Goal: Entertainment & Leisure: Consume media (video, audio)

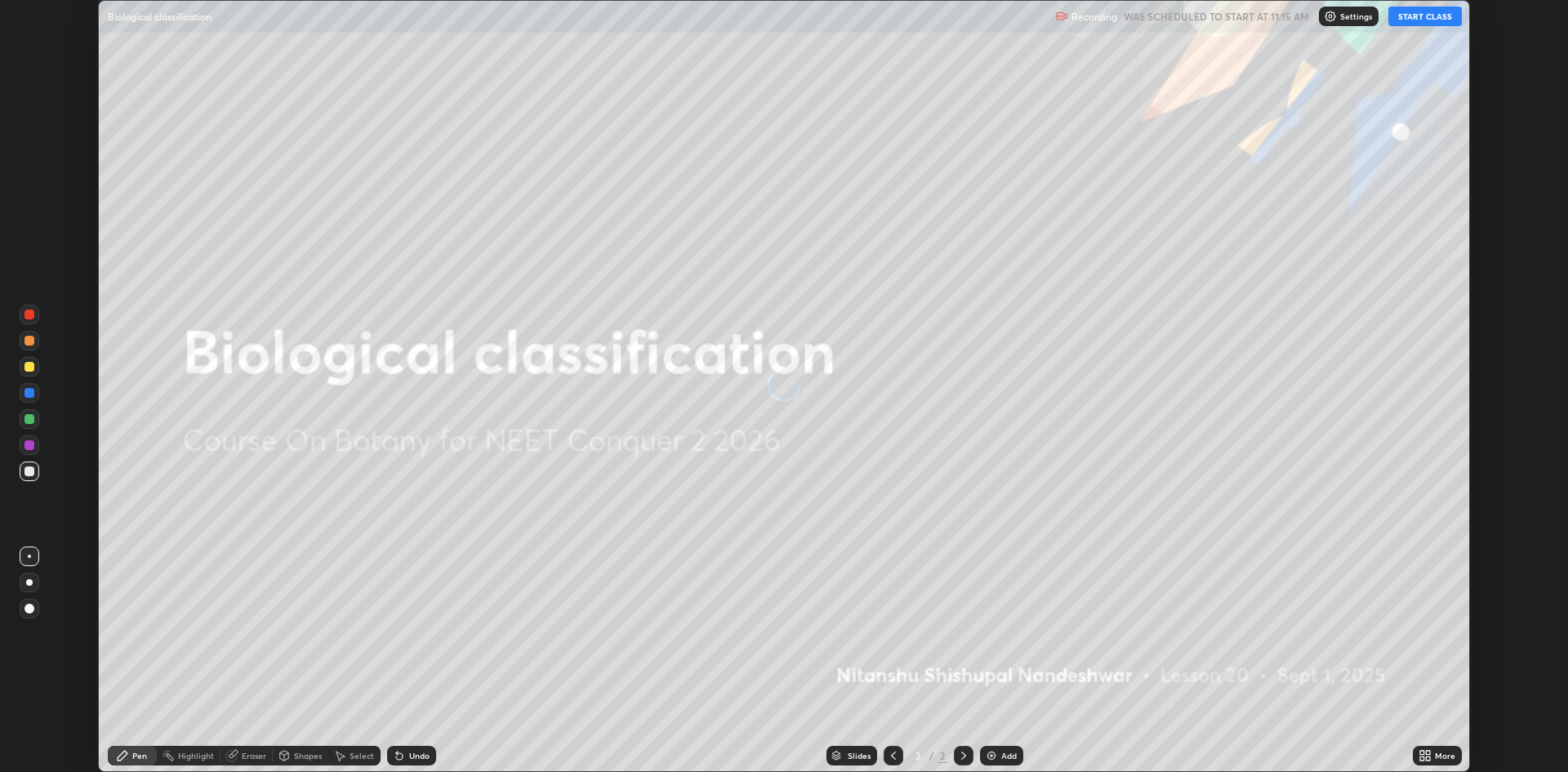
scroll to position [772, 1568]
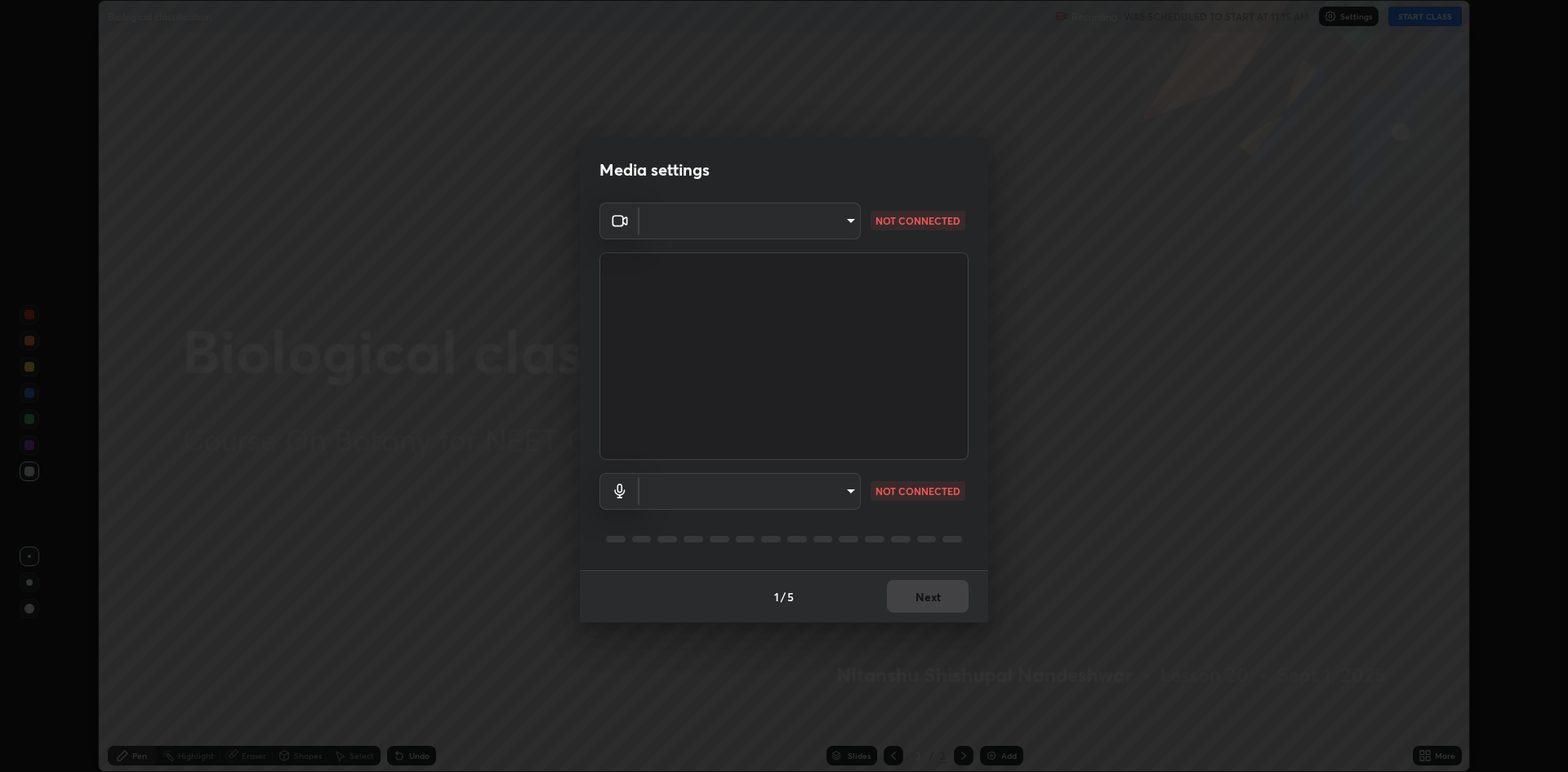
type input "4aa3fc4db5daf42f64ae76029740d14c7ae7dbd2fc7504494c2dc432ee42bb31"
type input "ee8db5839796f11c01ffb3c1ce742155c67aa3d1cfc9ff07d7d3e6ddcf14d6d5"
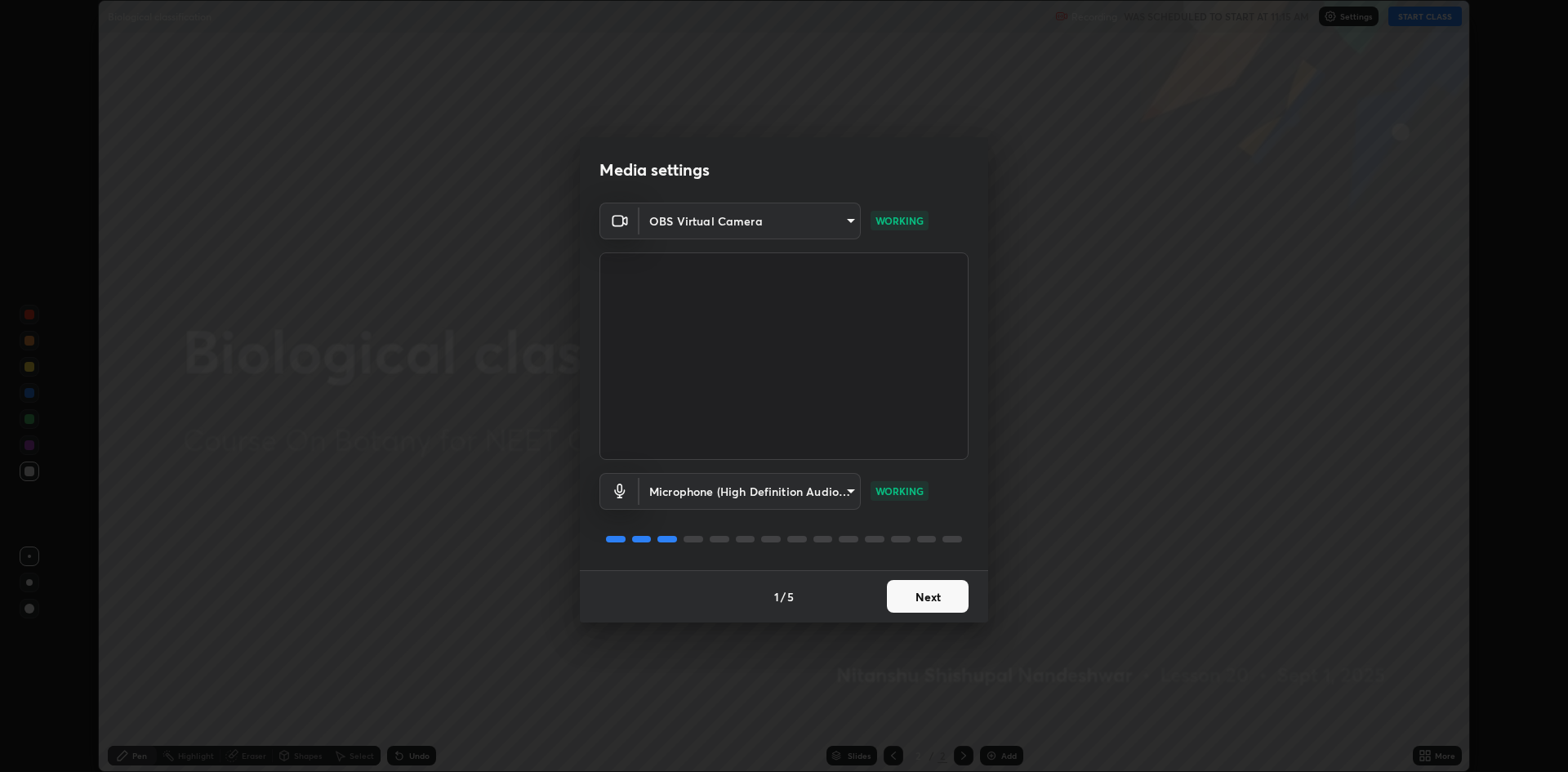
click at [946, 595] on button "Next" at bounding box center [927, 596] width 82 height 33
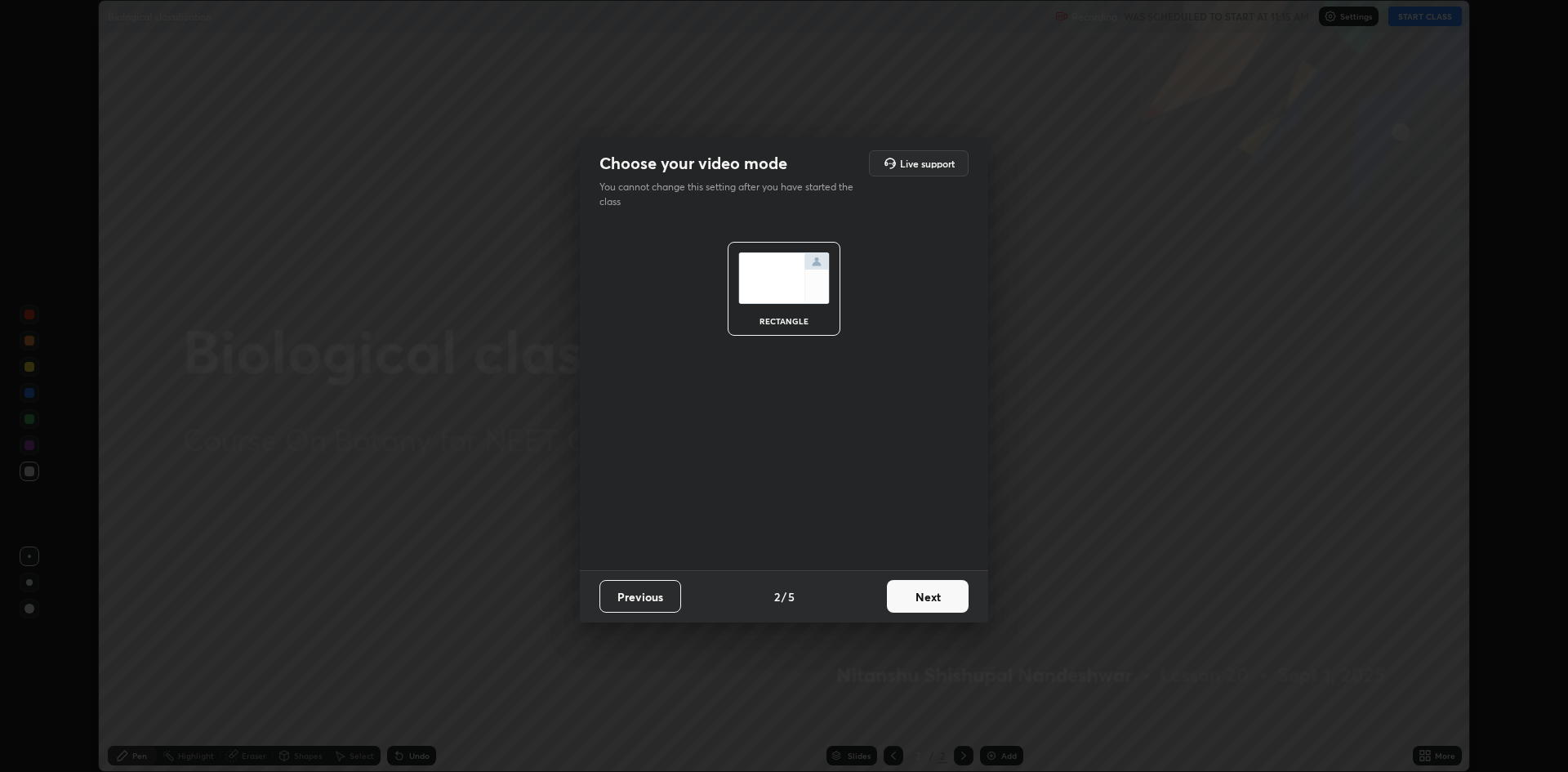
click at [947, 596] on button "Next" at bounding box center [927, 596] width 82 height 33
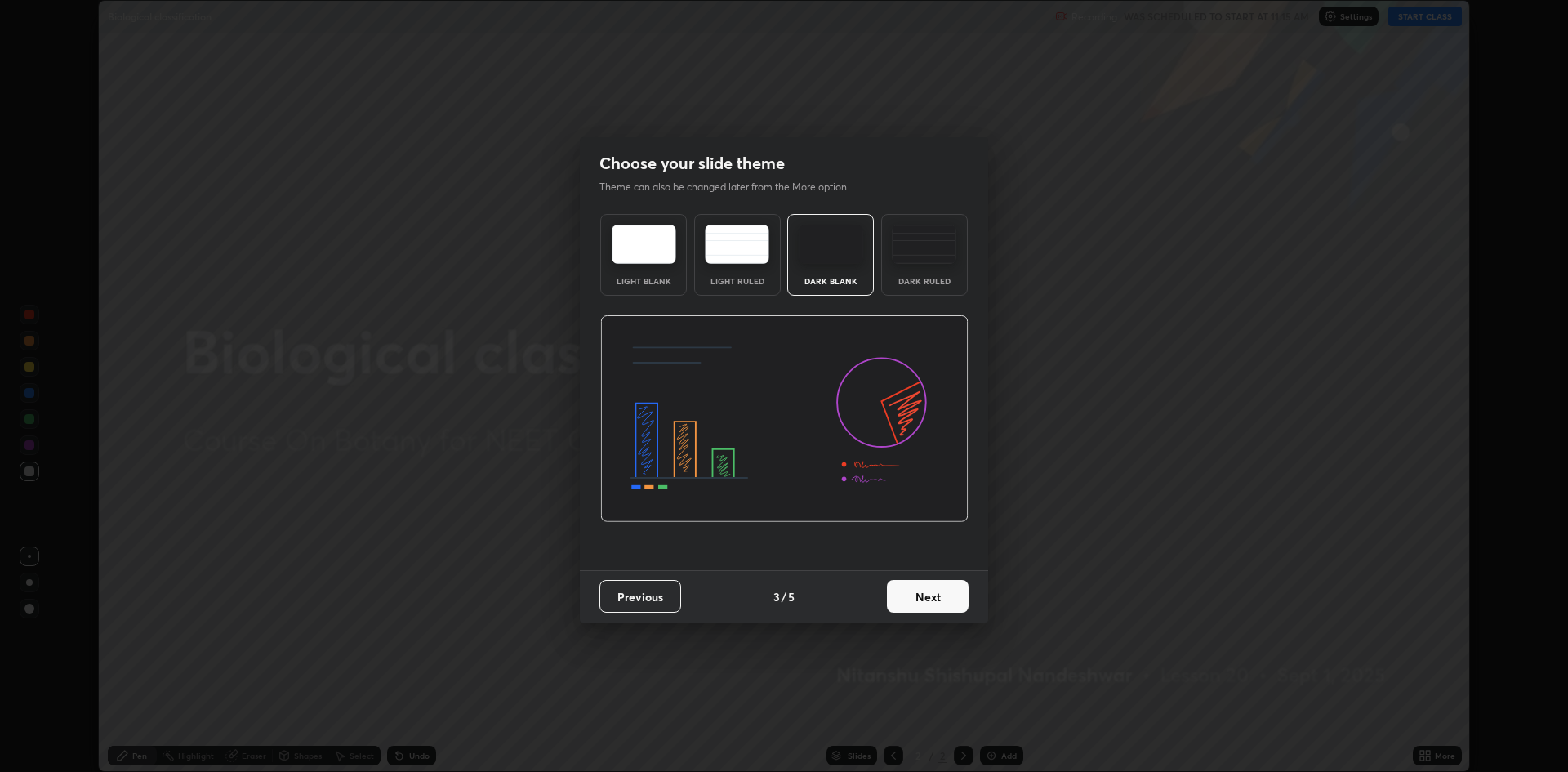
click at [926, 266] on div "Dark Ruled" at bounding box center [923, 254] width 86 height 82
click at [950, 587] on button "Next" at bounding box center [927, 596] width 82 height 33
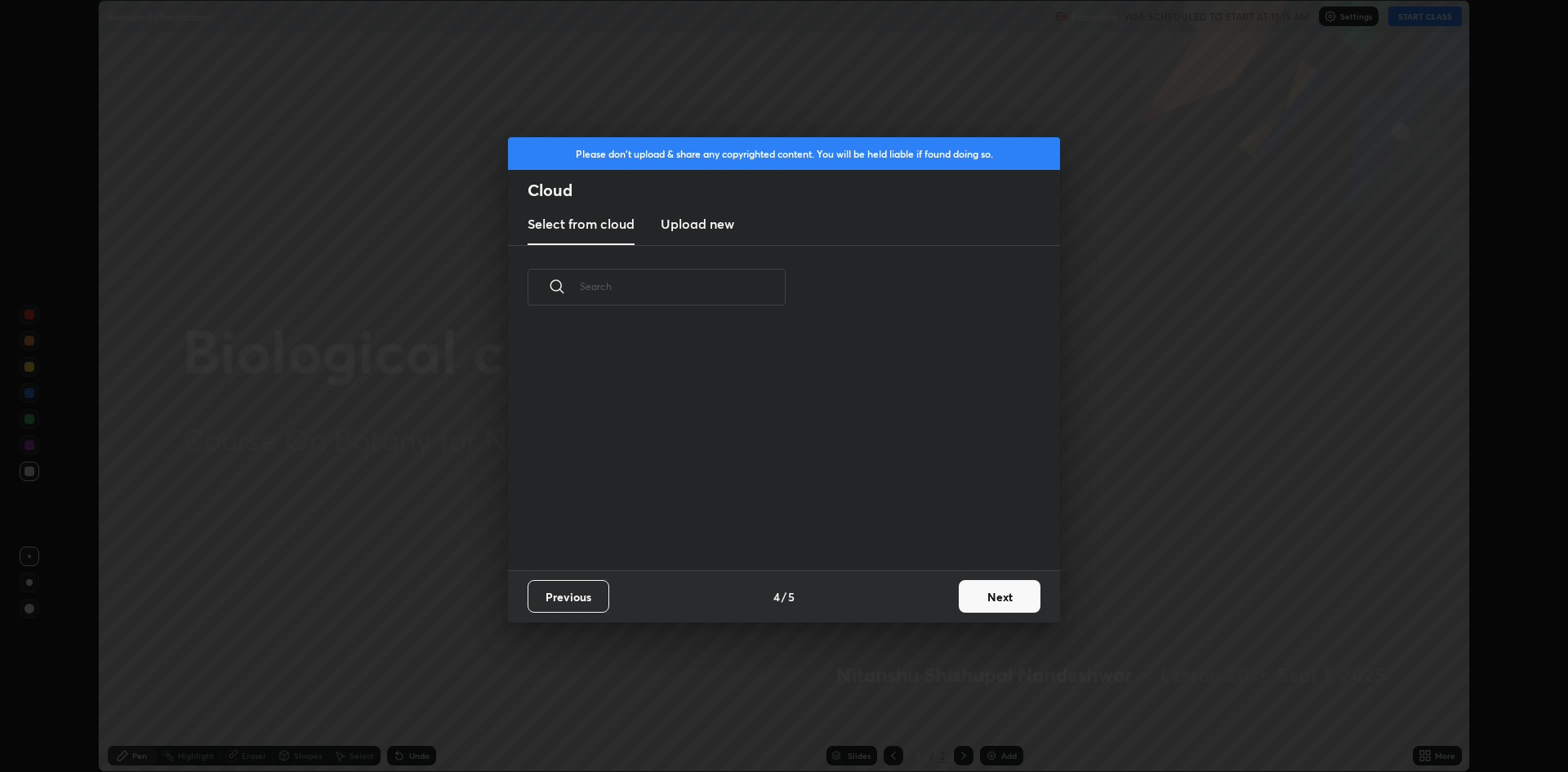
click at [983, 596] on button "Next" at bounding box center [999, 596] width 82 height 33
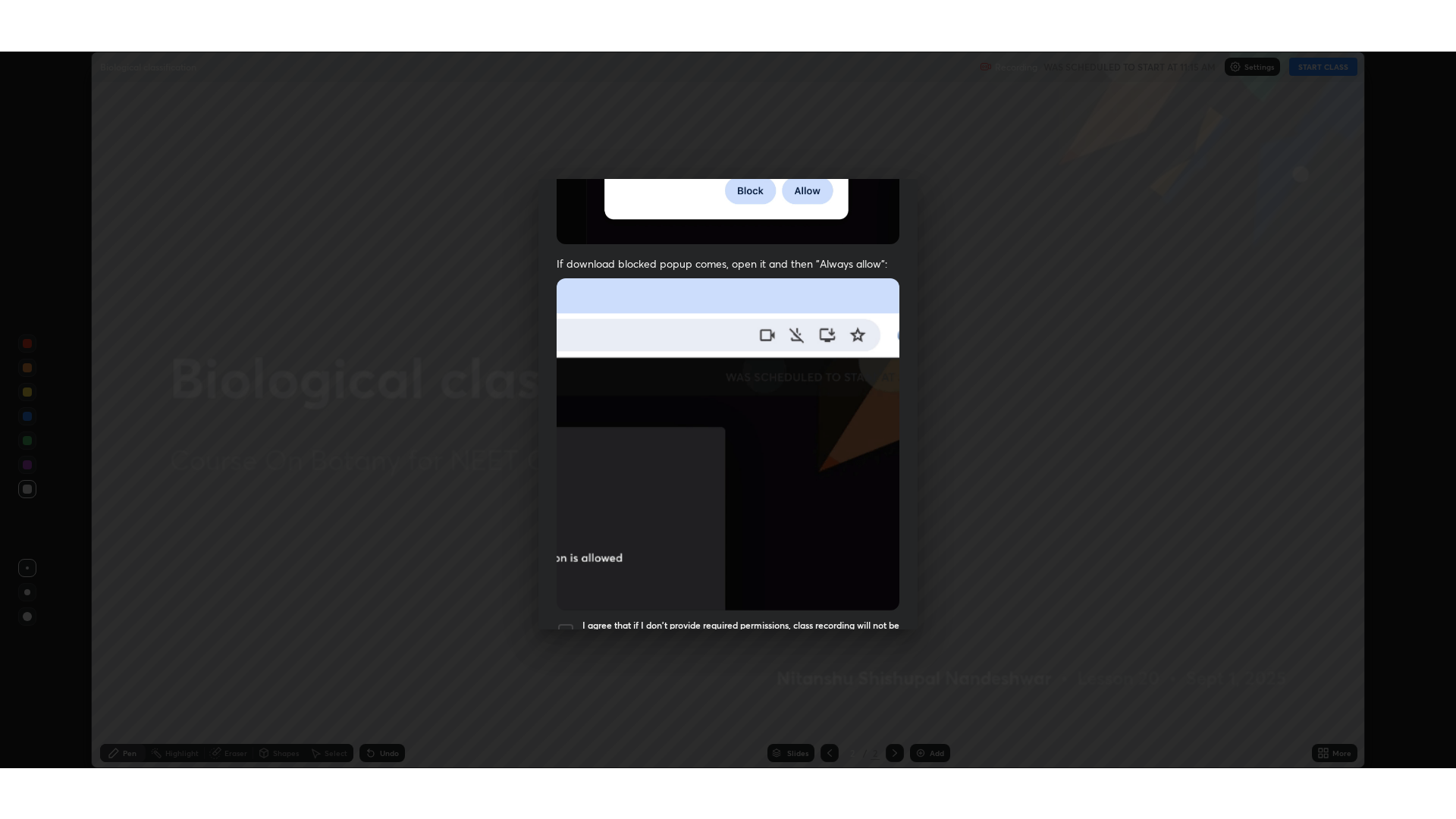
scroll to position [308, 0]
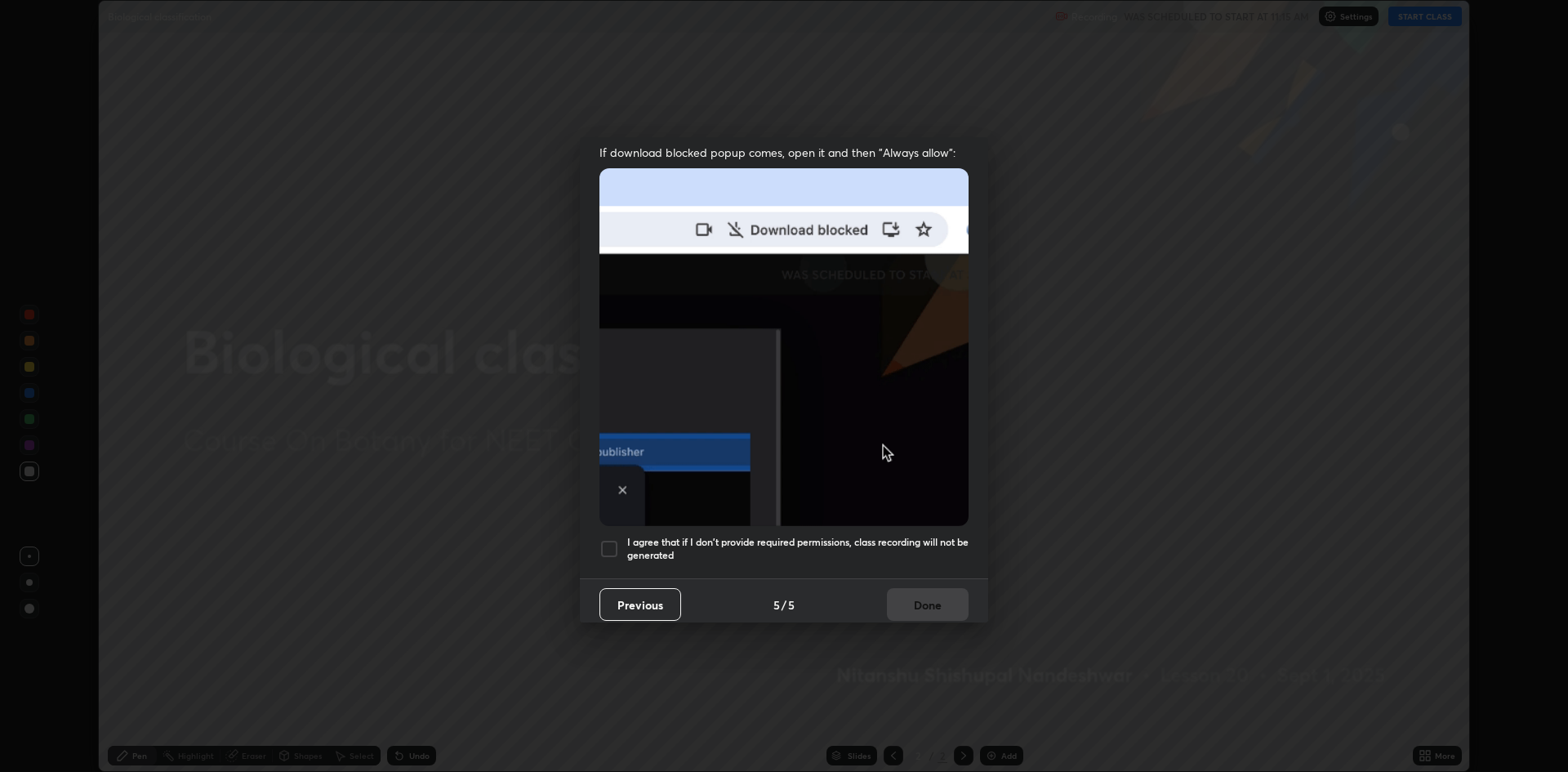
click at [620, 546] on div "I agree that if I don't provide required permissions, class recording will not …" at bounding box center [784, 549] width 369 height 19
click at [930, 602] on button "Done" at bounding box center [927, 604] width 82 height 33
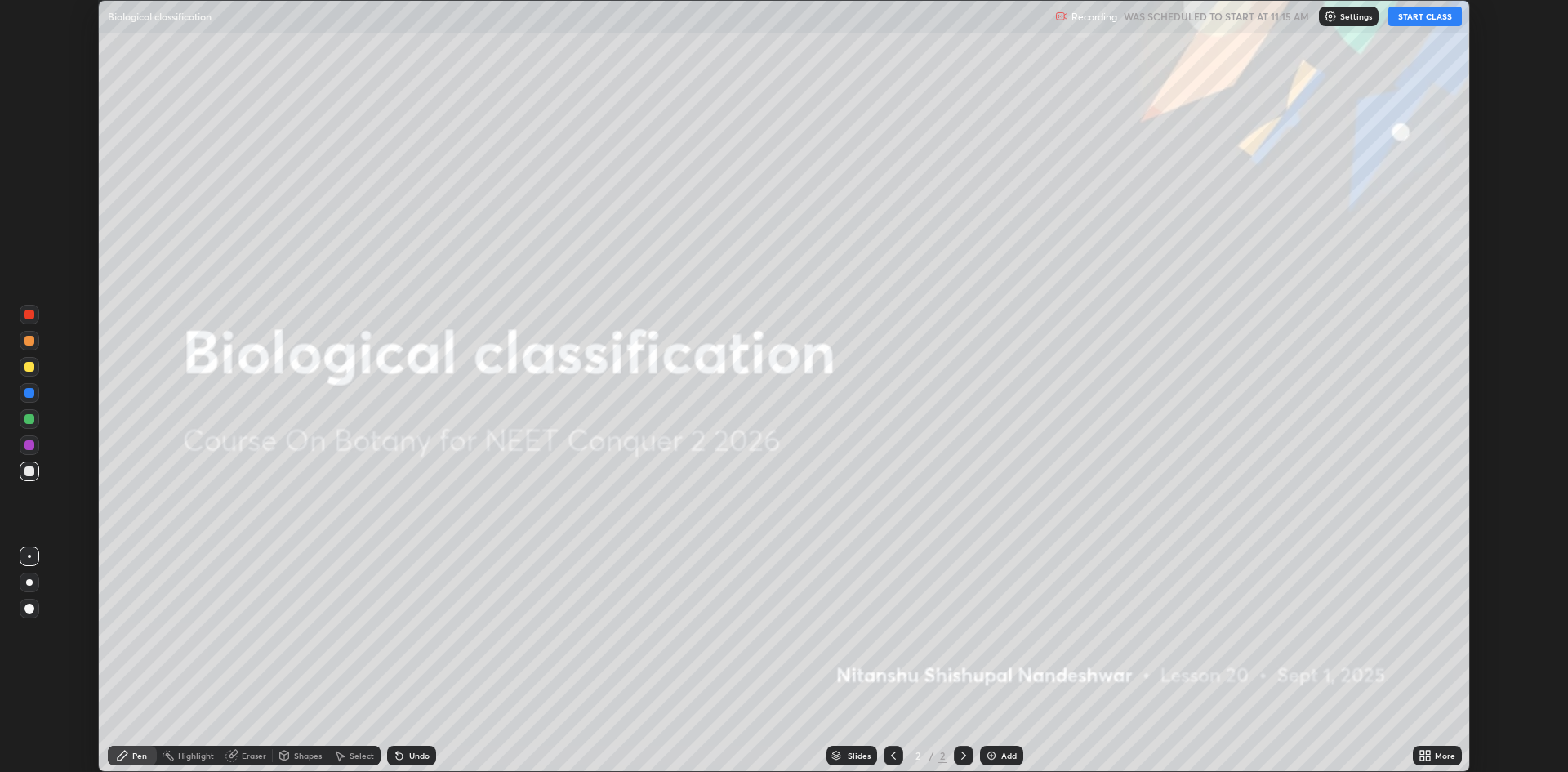
click at [996, 756] on img at bounding box center [990, 755] width 13 height 13
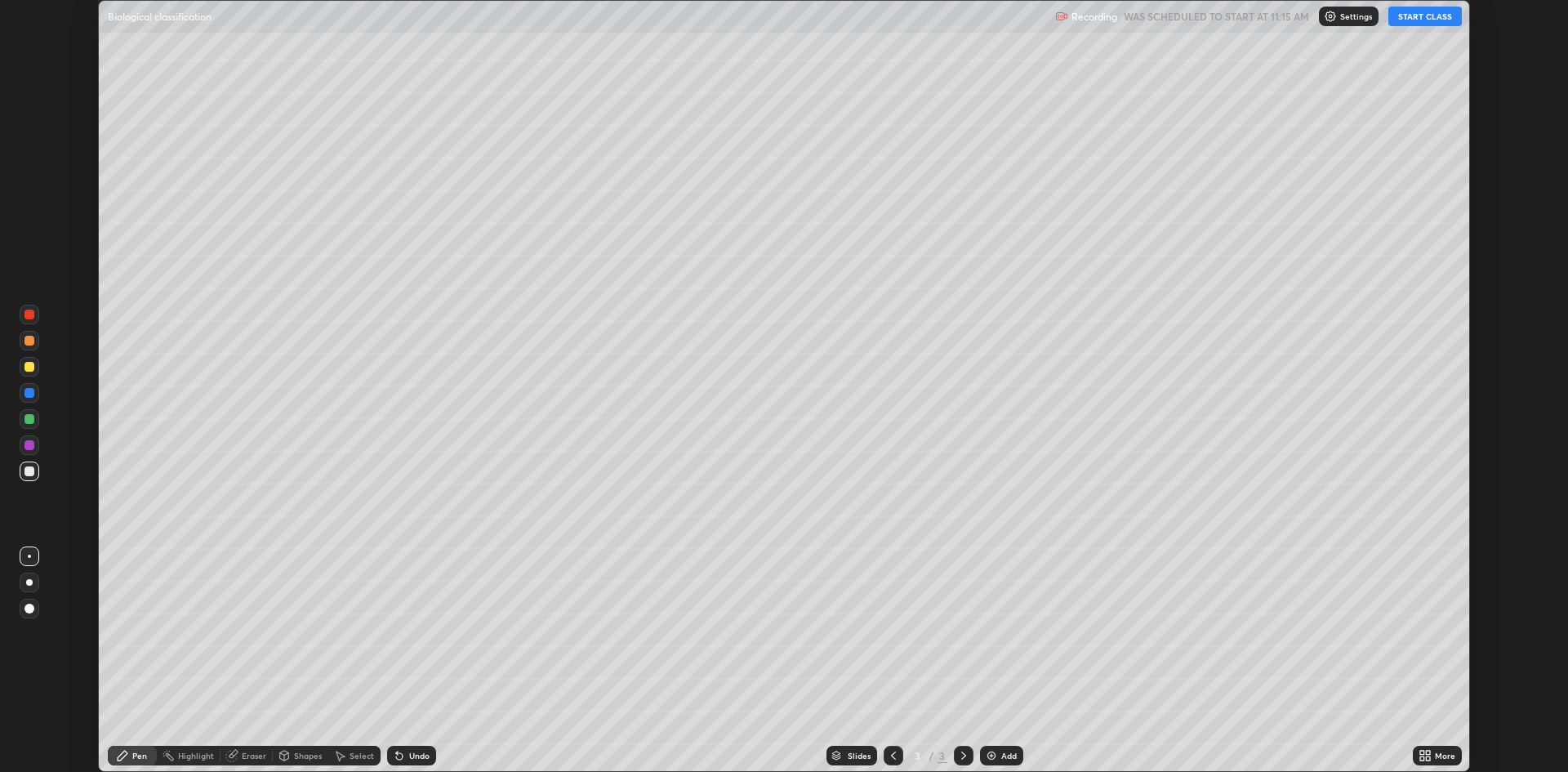
click at [1421, 17] on button "START CLASS" at bounding box center [1425, 17] width 74 height 19
click at [1423, 755] on icon at bounding box center [1421, 753] width 4 height 4
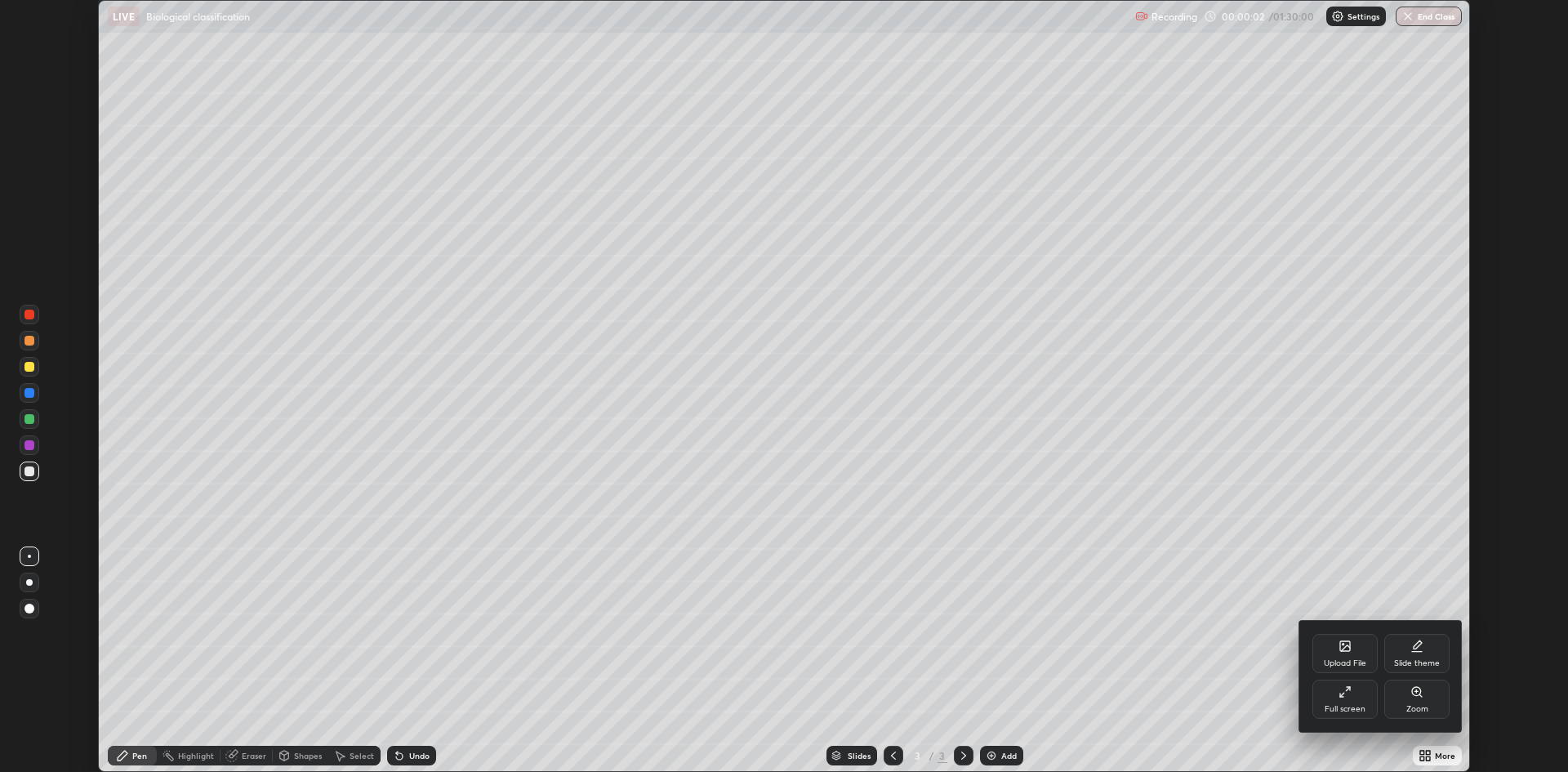
click at [1324, 690] on div "Full screen" at bounding box center [1344, 699] width 65 height 39
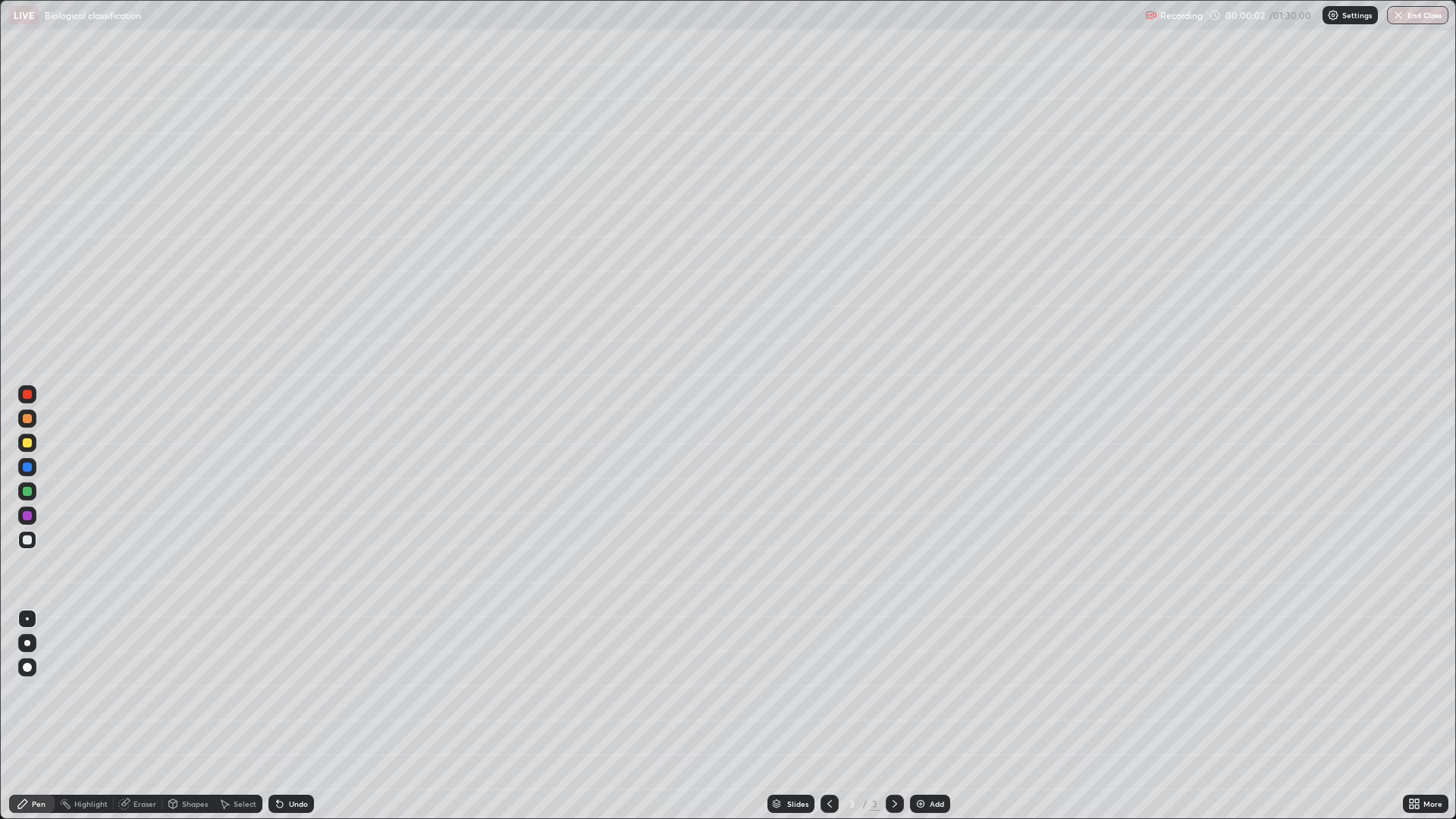
scroll to position [819, 1456]
click at [27, 394] on div at bounding box center [27, 394] width 9 height 9
click at [27, 419] on div at bounding box center [27, 419] width 9 height 9
click at [30, 544] on div at bounding box center [27, 540] width 9 height 9
click at [312, 716] on div "Undo" at bounding box center [291, 804] width 45 height 18
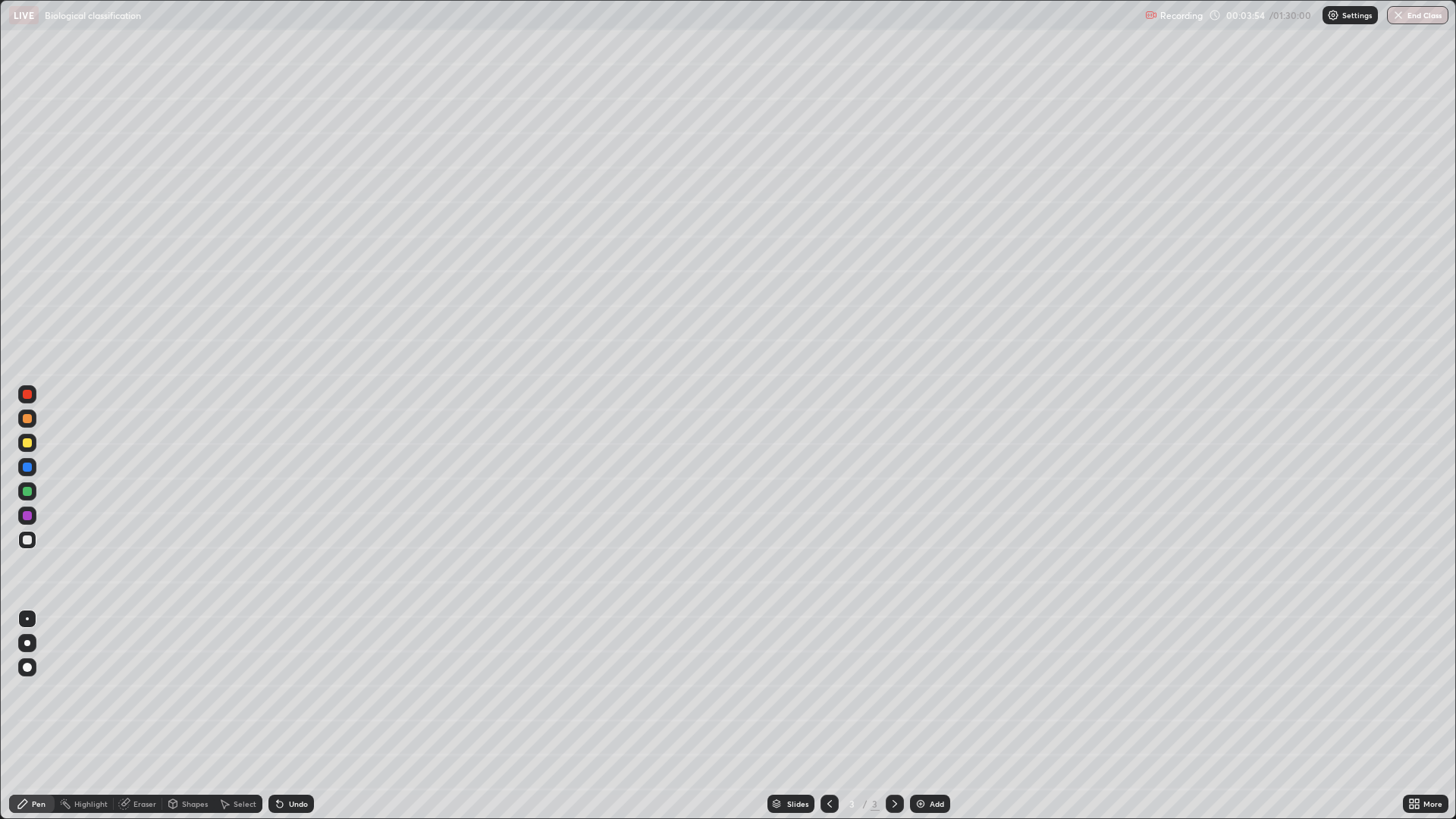
click at [26, 512] on div at bounding box center [27, 516] width 9 height 9
click at [26, 539] on div at bounding box center [27, 540] width 9 height 9
click at [25, 537] on div at bounding box center [27, 540] width 9 height 9
click at [27, 419] on div at bounding box center [27, 419] width 9 height 9
click at [28, 539] on div at bounding box center [27, 540] width 9 height 9
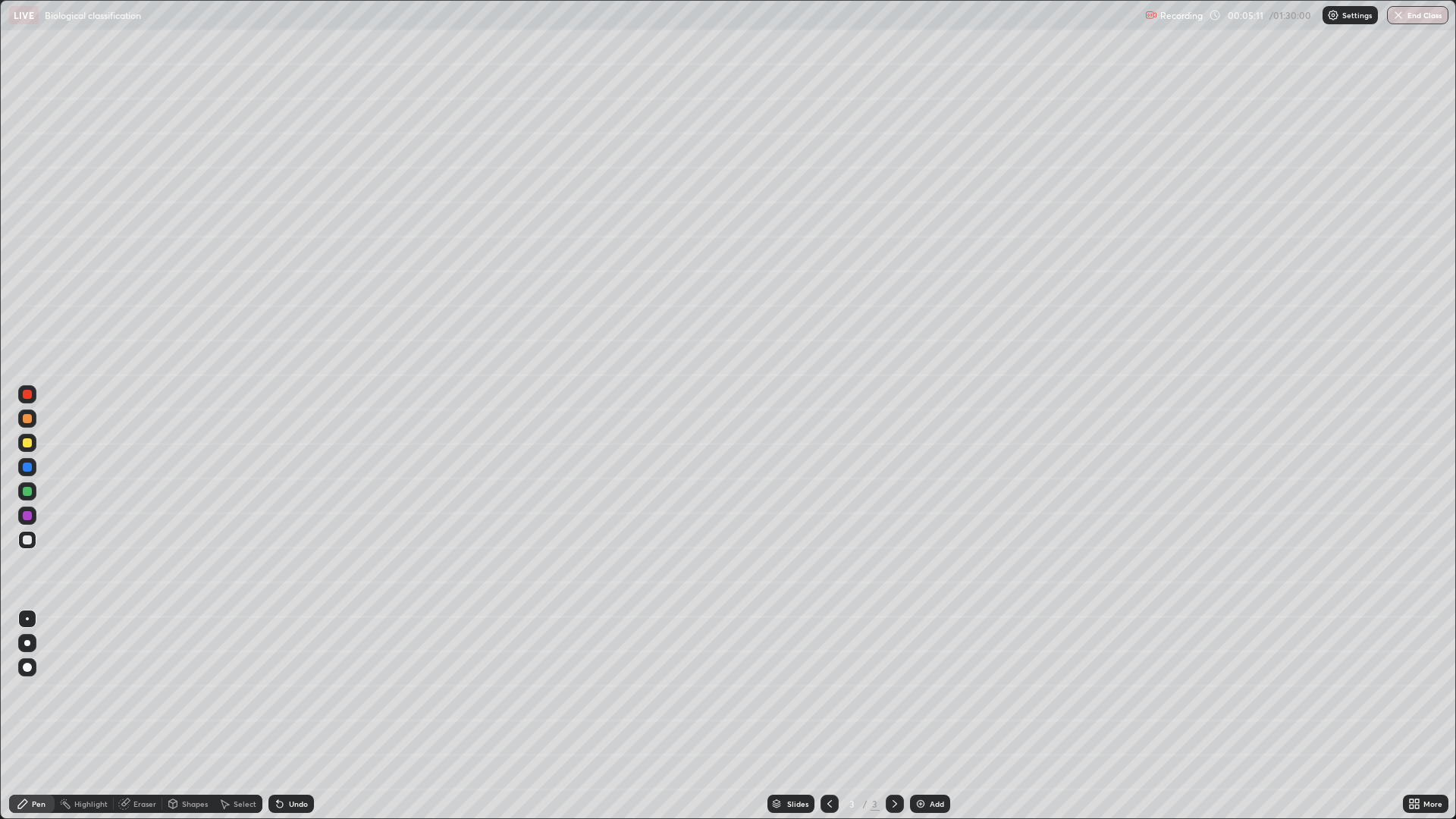
click at [173, 716] on icon at bounding box center [173, 806] width 0 height 5
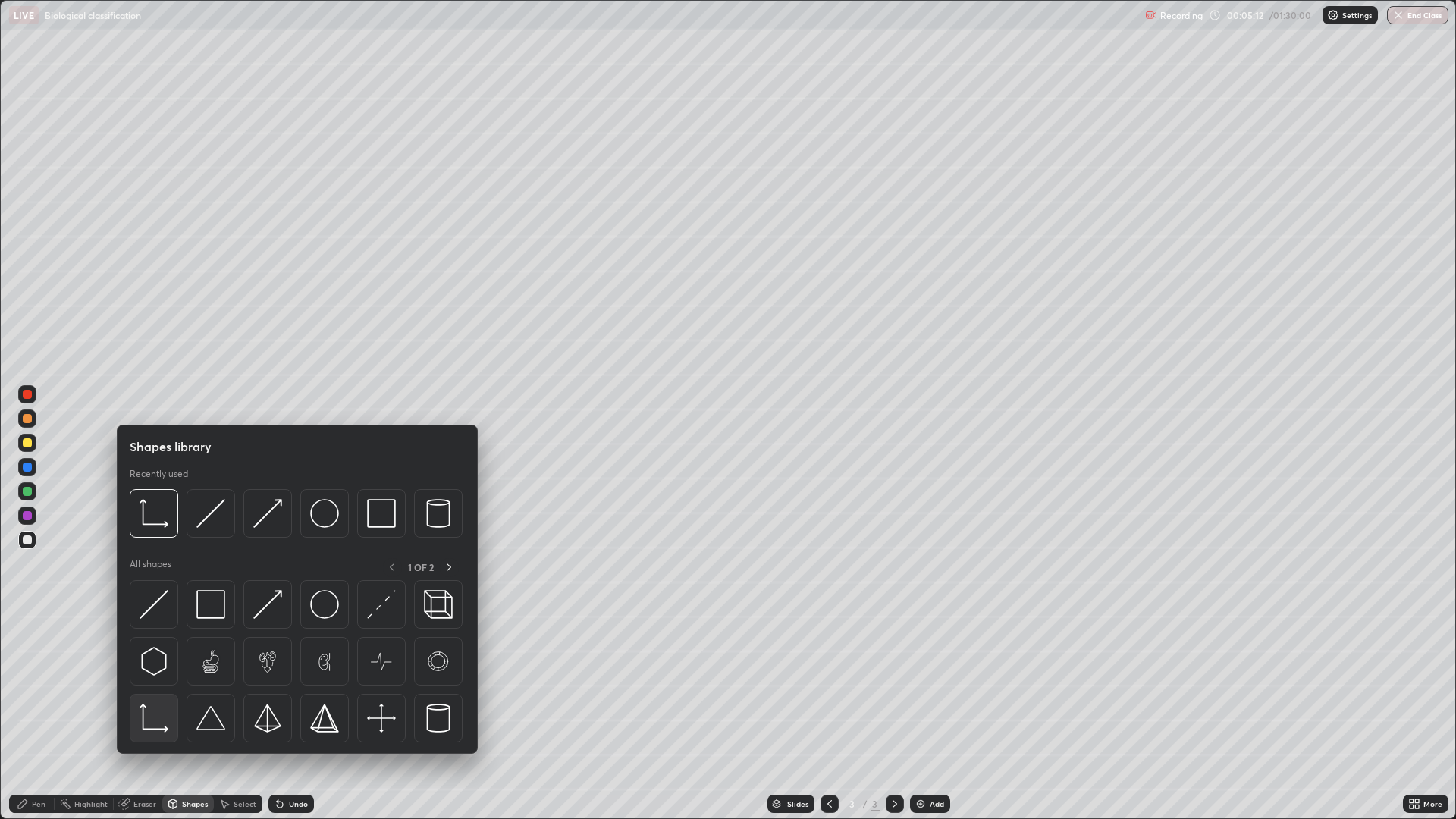
click at [154, 716] on img at bounding box center [154, 718] width 29 height 29
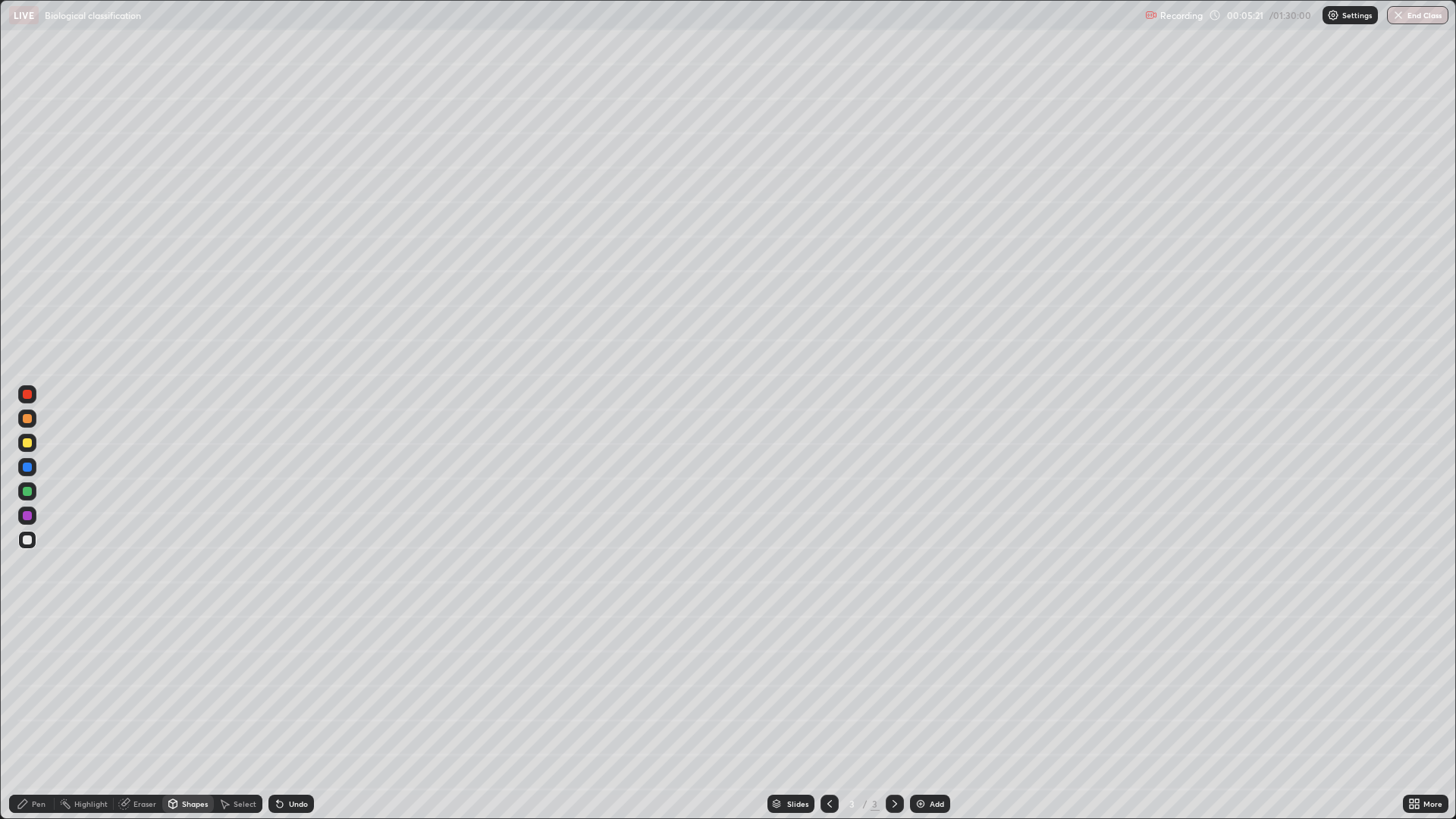
click at [42, 716] on div "Pen" at bounding box center [38, 804] width 14 height 7
click at [26, 516] on div at bounding box center [27, 516] width 9 height 9
click at [23, 542] on div at bounding box center [27, 540] width 9 height 9
click at [27, 444] on div at bounding box center [27, 443] width 9 height 9
click at [925, 716] on img at bounding box center [920, 804] width 12 height 12
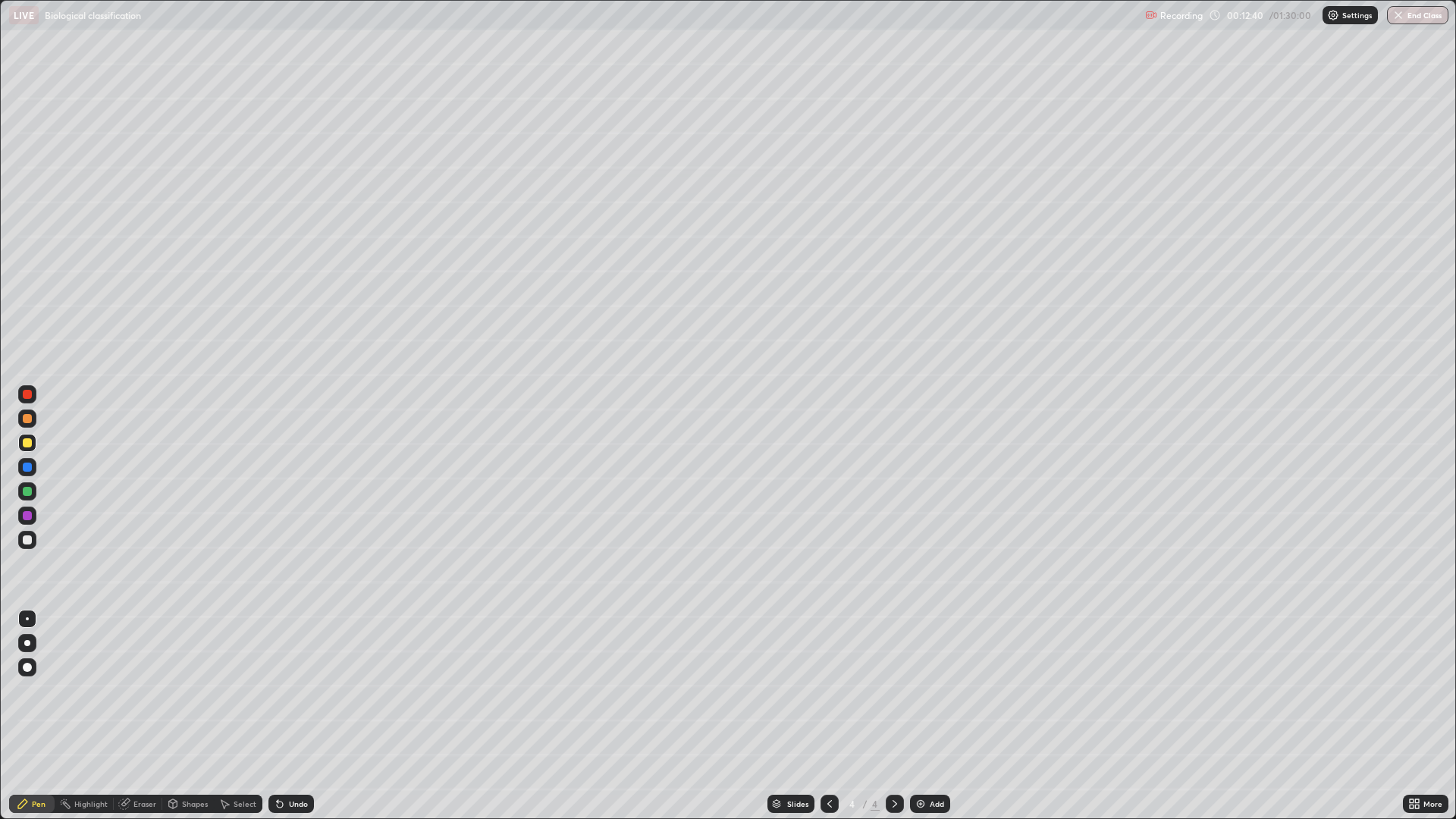
click at [26, 420] on div at bounding box center [27, 419] width 9 height 9
click at [31, 539] on div at bounding box center [27, 540] width 9 height 9
click at [31, 418] on div at bounding box center [27, 419] width 9 height 9
click at [304, 716] on div "Undo" at bounding box center [291, 804] width 45 height 18
click at [303, 716] on div "Undo" at bounding box center [298, 804] width 19 height 7
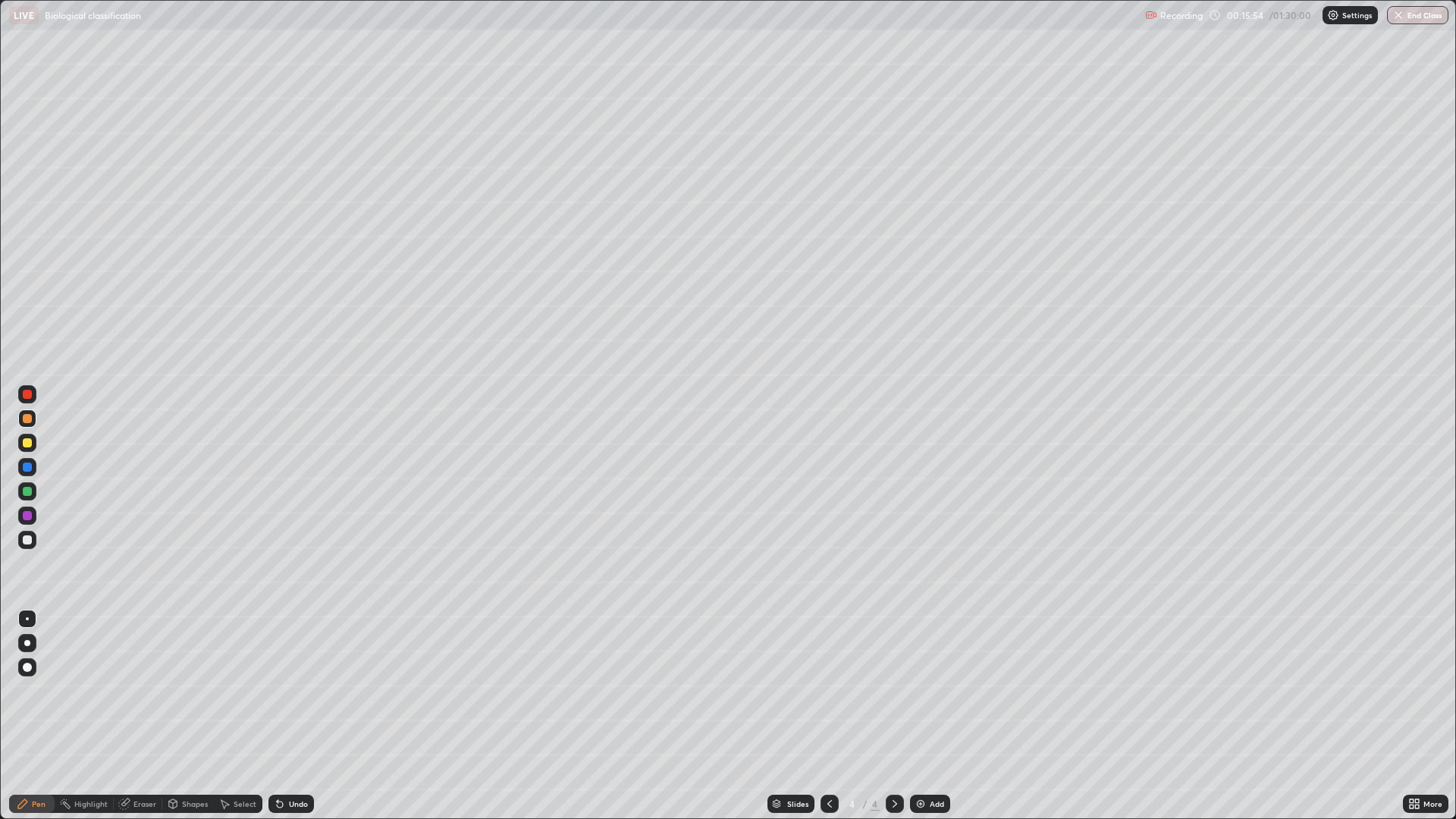
click at [30, 543] on div at bounding box center [27, 540] width 9 height 9
click at [26, 516] on div at bounding box center [27, 516] width 9 height 9
click at [27, 467] on div at bounding box center [27, 467] width 9 height 9
click at [29, 541] on div at bounding box center [27, 540] width 9 height 9
click at [29, 464] on div at bounding box center [27, 467] width 9 height 9
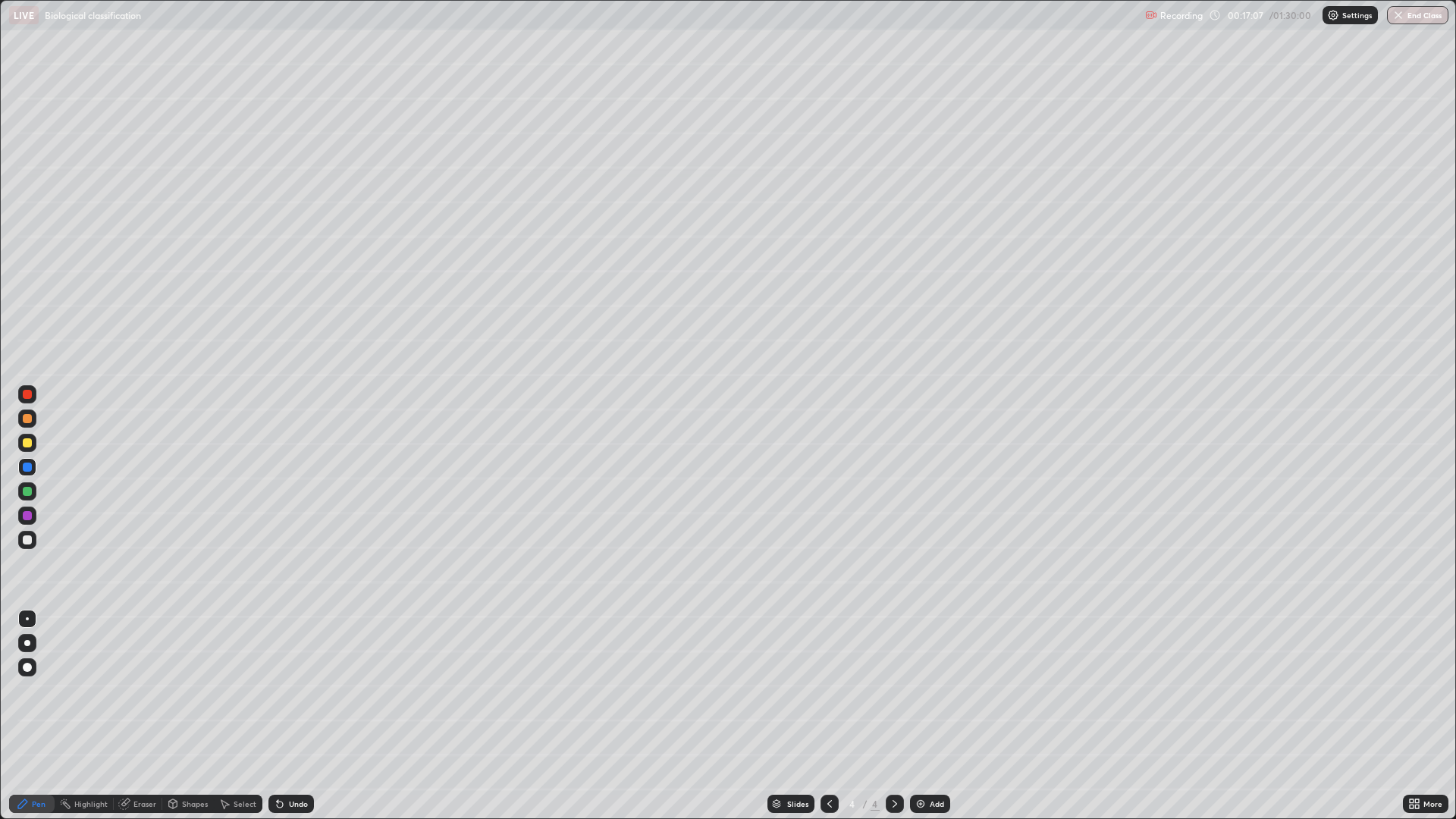
click at [27, 516] on div at bounding box center [27, 516] width 9 height 9
click at [27, 464] on div at bounding box center [27, 467] width 9 height 9
click at [27, 444] on div at bounding box center [27, 443] width 9 height 9
click at [27, 540] on div at bounding box center [27, 540] width 9 height 9
click at [31, 467] on div at bounding box center [27, 467] width 9 height 9
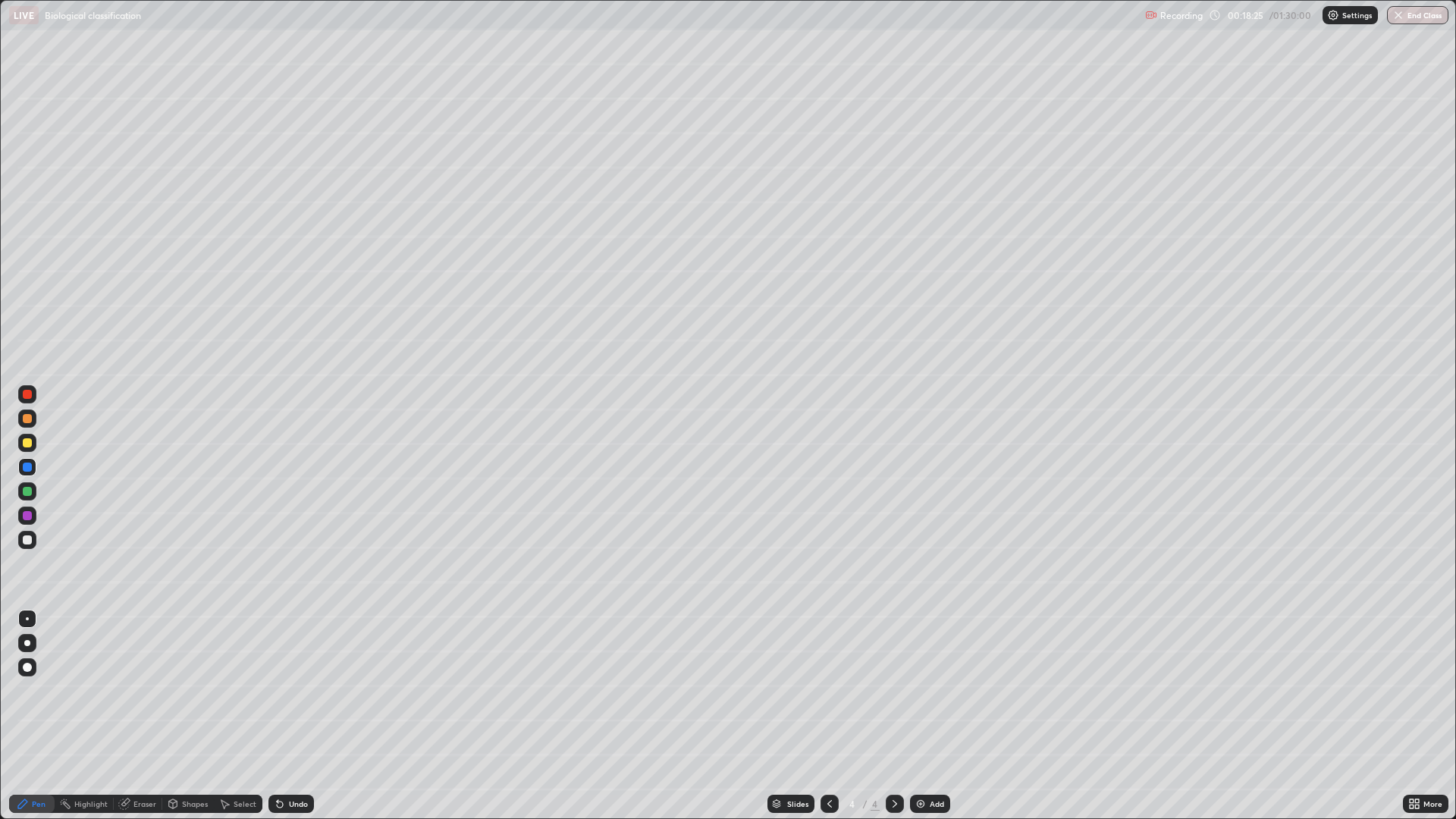
click at [28, 543] on div at bounding box center [27, 540] width 9 height 9
click at [307, 716] on div "Undo" at bounding box center [291, 804] width 45 height 18
click at [29, 469] on div at bounding box center [27, 467] width 9 height 9
click at [30, 518] on div at bounding box center [27, 516] width 9 height 9
click at [27, 540] on div at bounding box center [27, 540] width 9 height 9
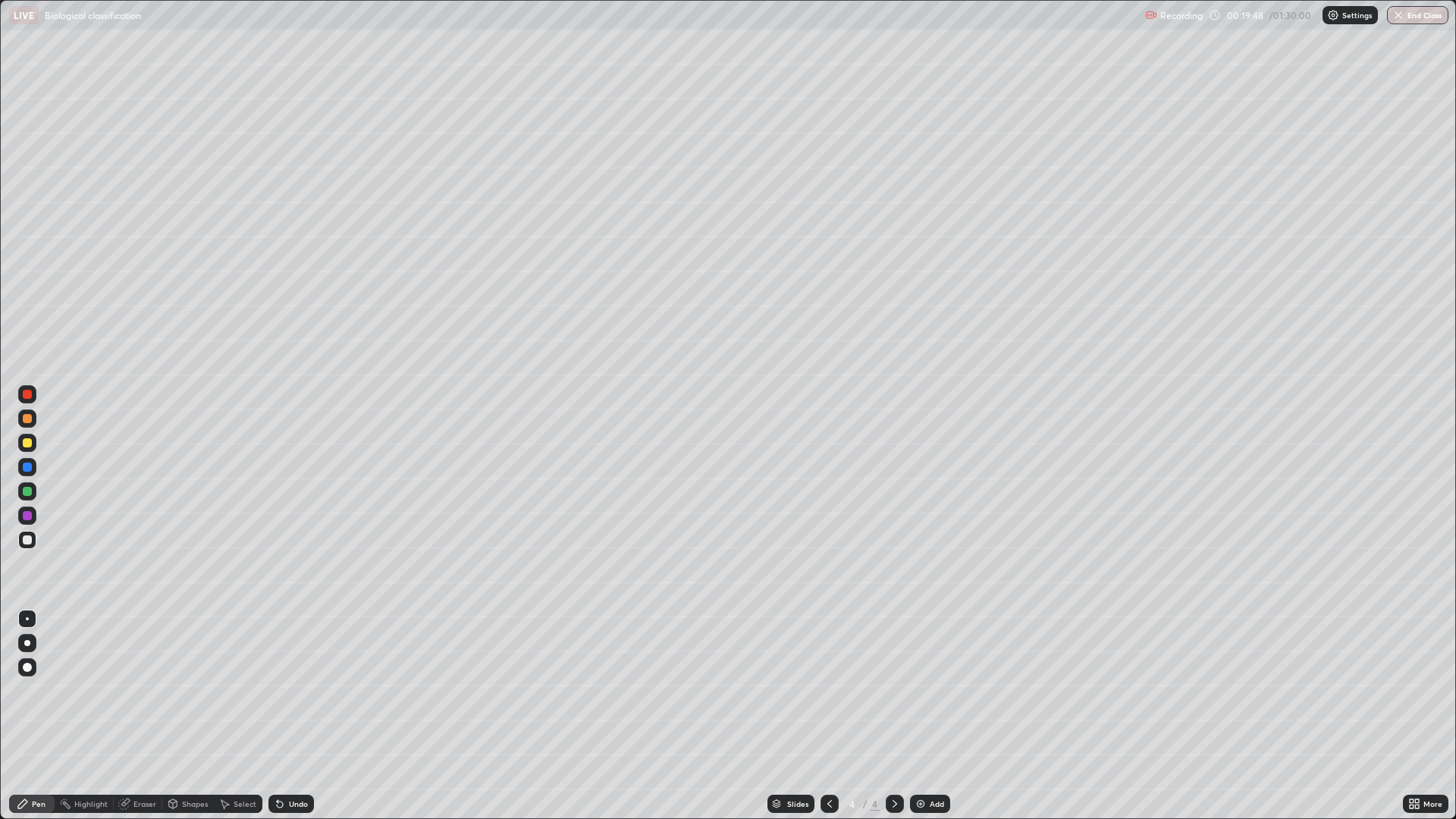
click at [30, 487] on div at bounding box center [27, 492] width 9 height 9
click at [35, 468] on div at bounding box center [27, 467] width 18 height 18
click at [26, 516] on div at bounding box center [27, 516] width 9 height 9
click at [31, 441] on div at bounding box center [27, 443] width 9 height 9
click at [26, 540] on div at bounding box center [27, 540] width 9 height 9
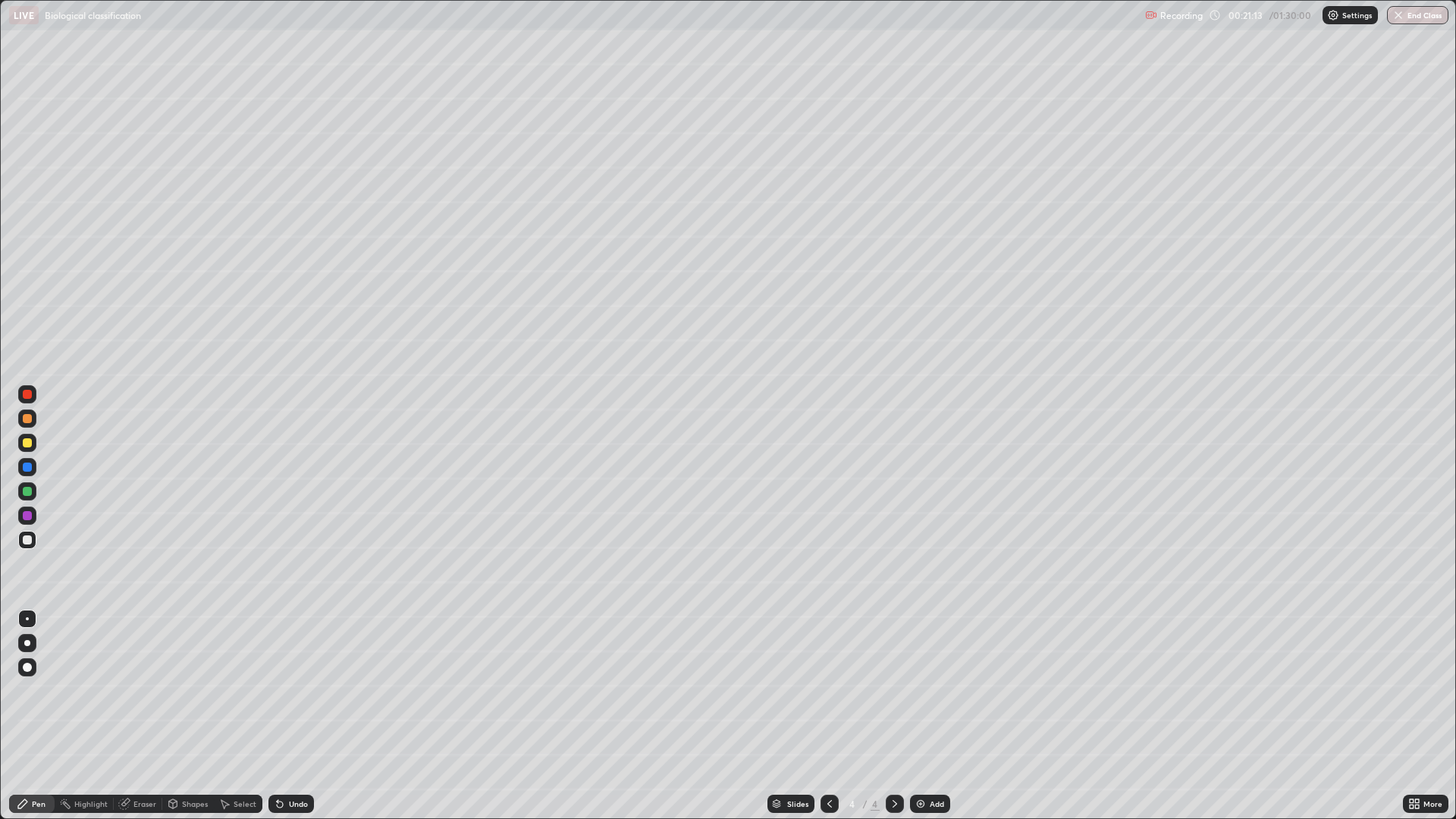
click at [153, 716] on div "Eraser" at bounding box center [138, 804] width 49 height 18
click at [48, 716] on div "Pen" at bounding box center [32, 804] width 45 height 18
click at [27, 516] on div at bounding box center [27, 516] width 9 height 9
click at [28, 467] on div at bounding box center [27, 467] width 9 height 9
click at [31, 540] on div at bounding box center [27, 540] width 9 height 9
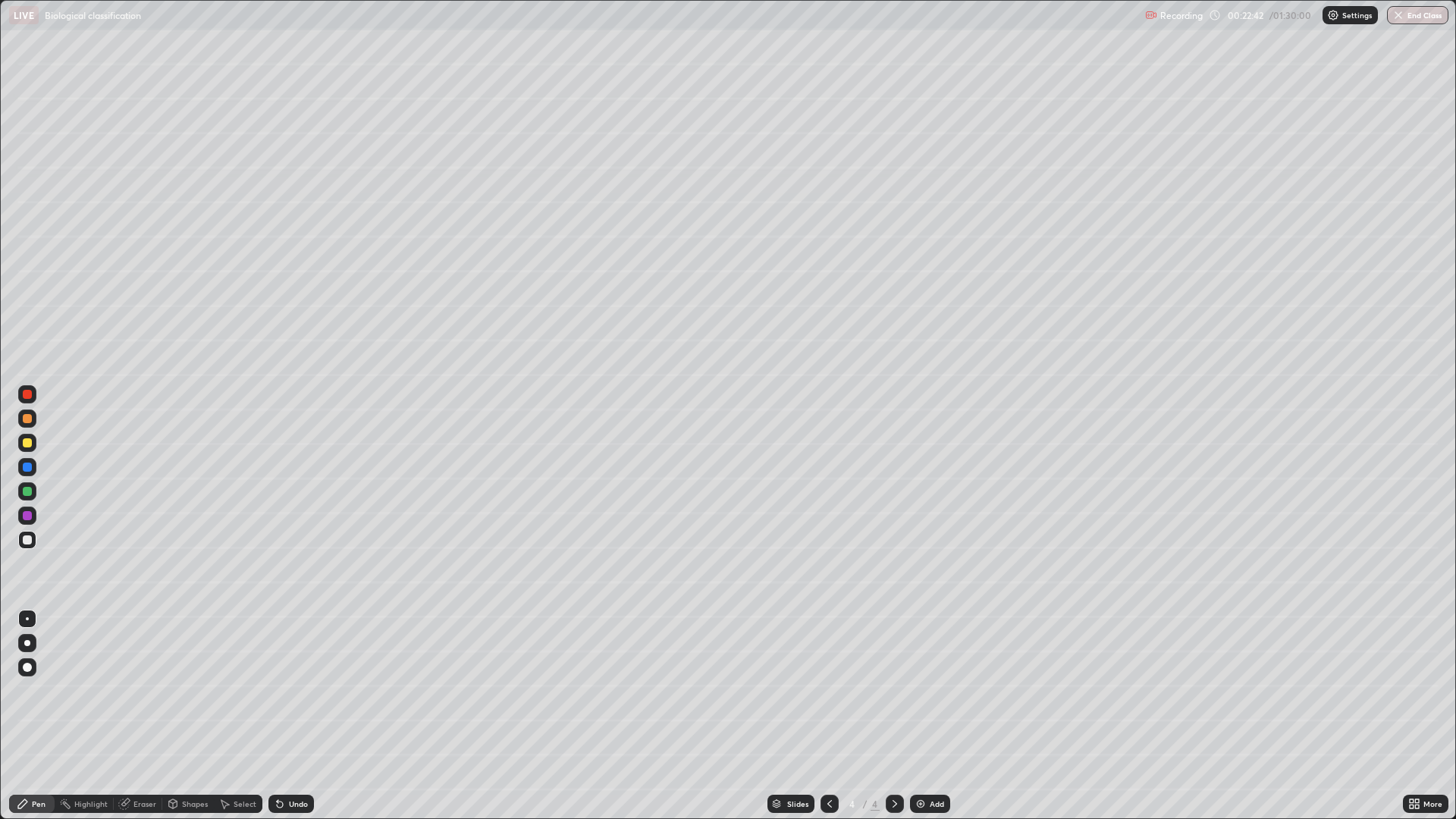
click at [27, 488] on div at bounding box center [27, 492] width 9 height 9
click at [27, 515] on div at bounding box center [27, 516] width 9 height 9
click at [145, 716] on div "Eraser" at bounding box center [144, 804] width 23 height 7
click at [43, 716] on div "Pen" at bounding box center [38, 804] width 14 height 7
click at [27, 465] on div at bounding box center [27, 467] width 9 height 9
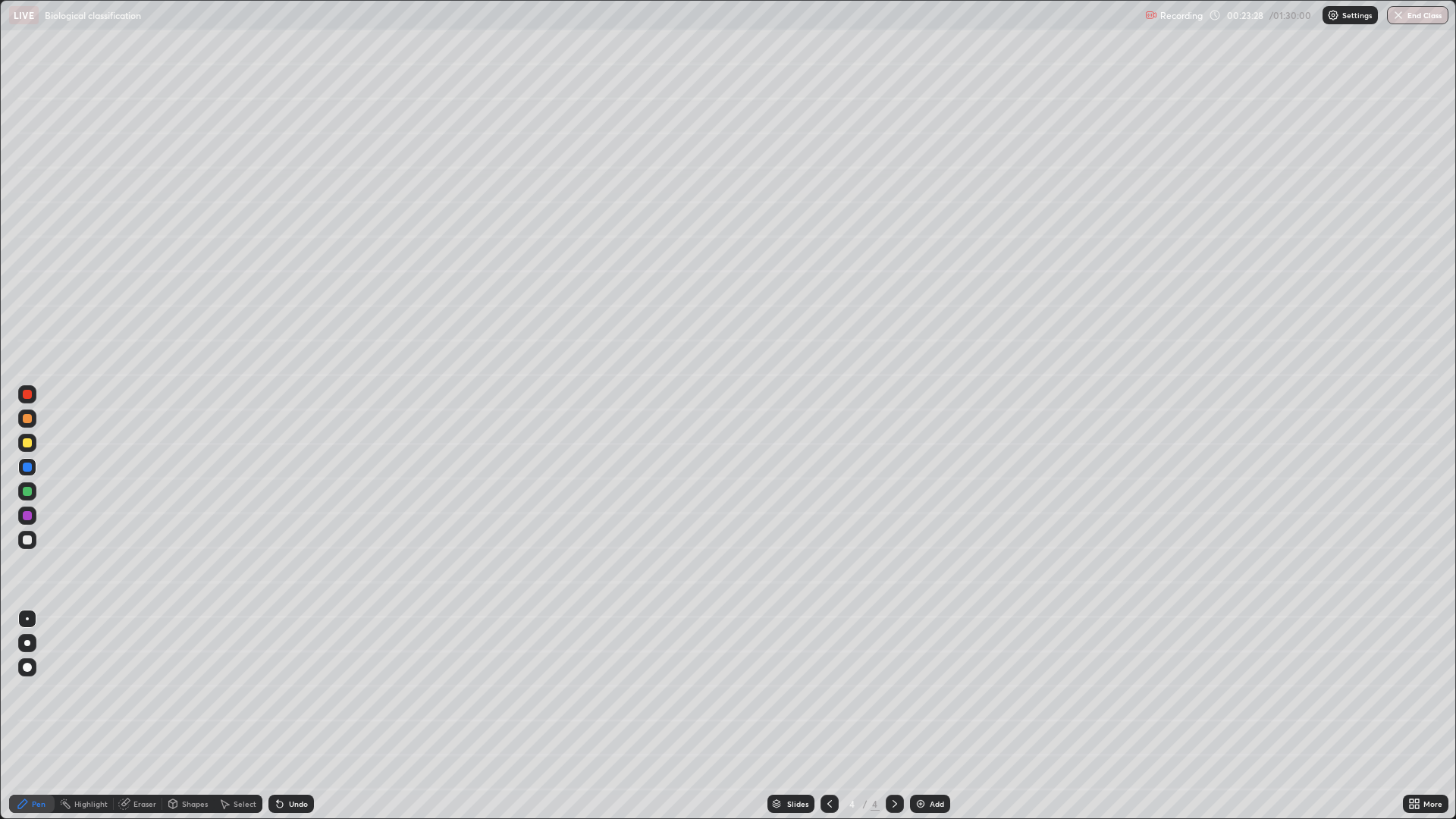
click at [27, 518] on div at bounding box center [27, 516] width 9 height 9
click at [26, 544] on div at bounding box center [27, 540] width 9 height 9
click at [27, 467] on div at bounding box center [27, 467] width 9 height 9
click at [23, 441] on div at bounding box center [27, 443] width 9 height 9
click at [30, 518] on div at bounding box center [27, 516] width 9 height 9
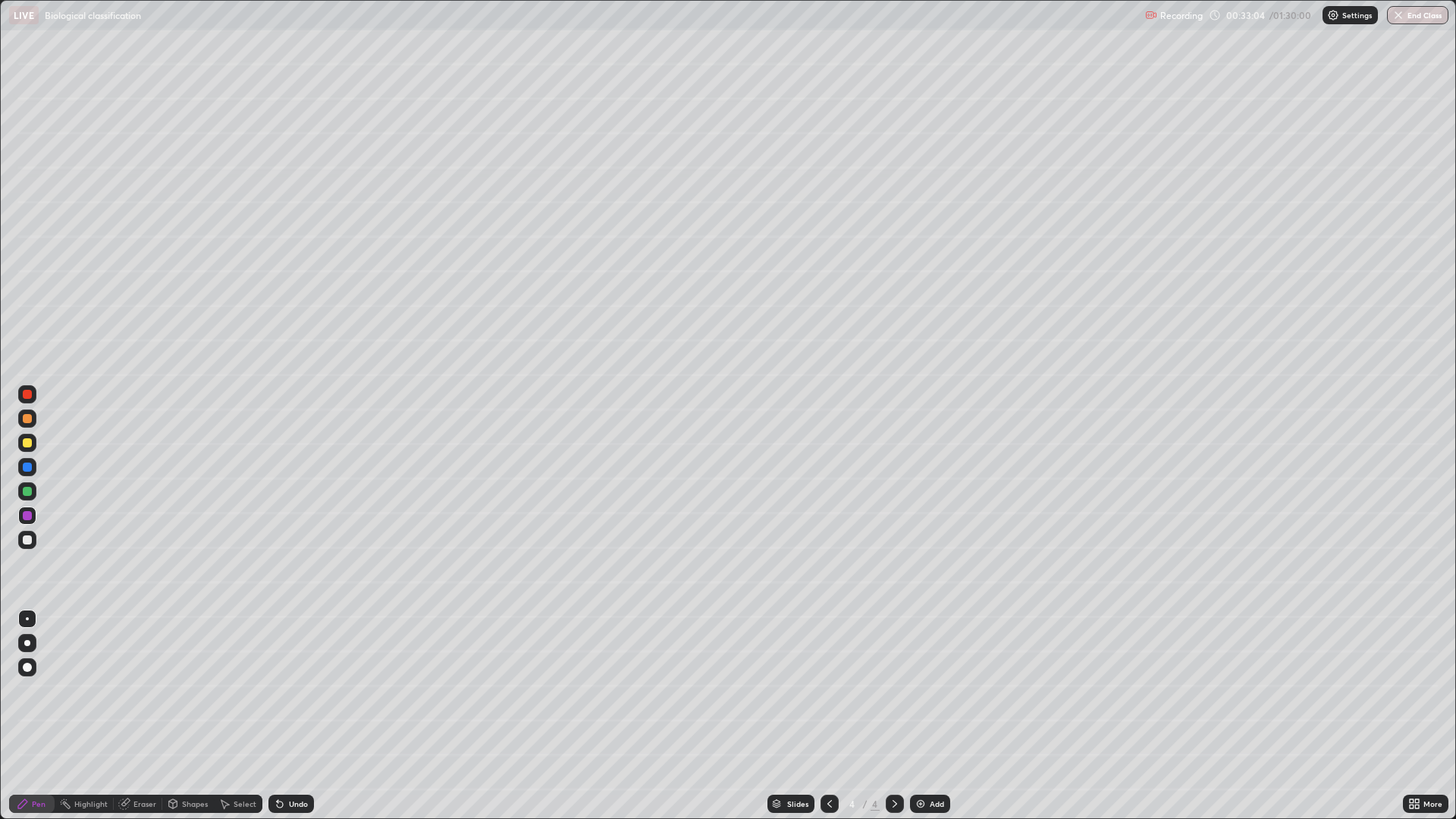
click at [929, 716] on div "Add" at bounding box center [937, 804] width 14 height 7
click at [26, 420] on div at bounding box center [27, 419] width 9 height 9
click at [27, 538] on div at bounding box center [27, 540] width 9 height 9
click at [29, 540] on div at bounding box center [27, 540] width 9 height 9
click at [27, 516] on div at bounding box center [27, 516] width 9 height 9
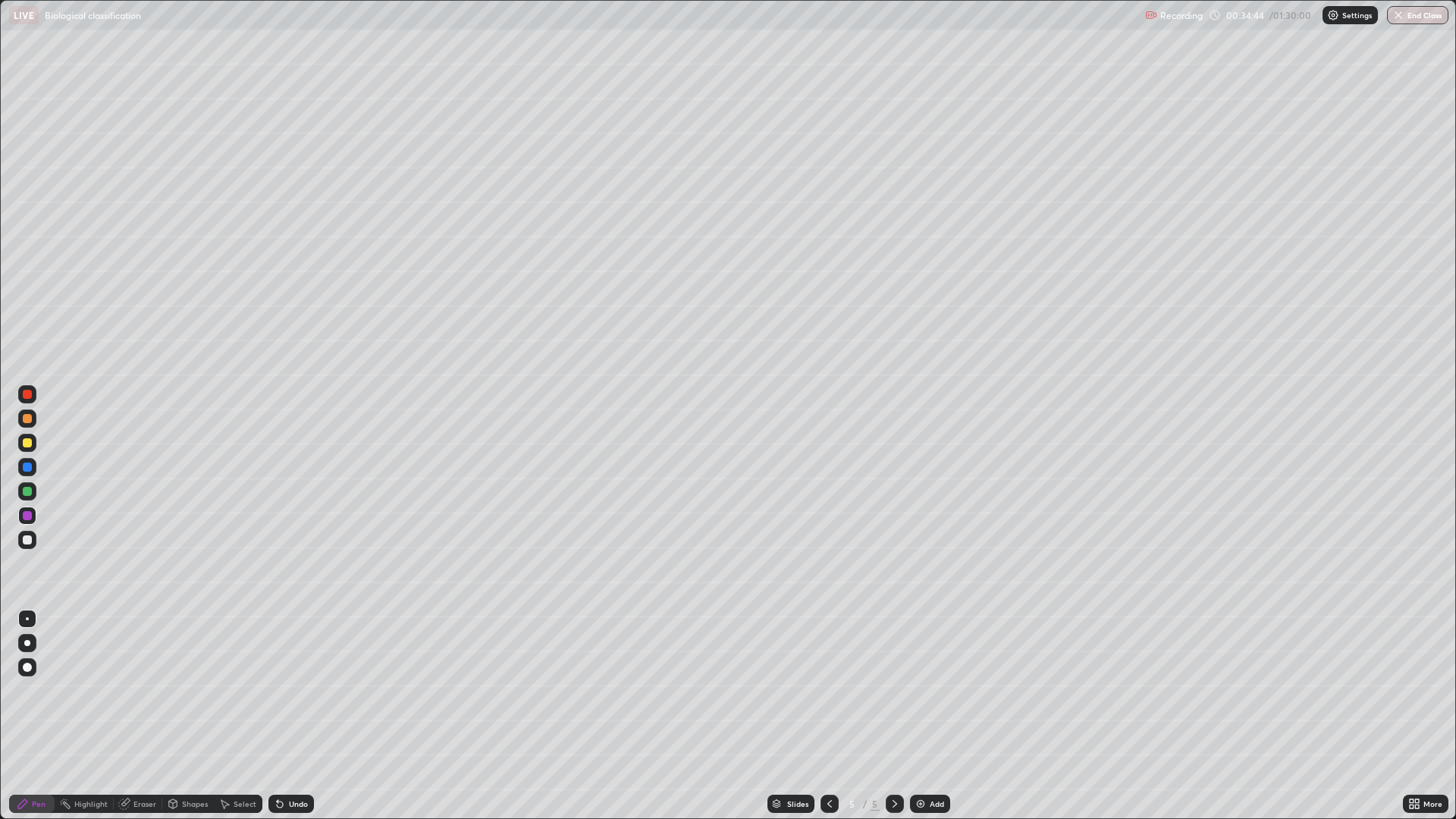
click at [26, 396] on div at bounding box center [27, 394] width 9 height 9
click at [30, 665] on div at bounding box center [27, 667] width 9 height 9
click at [27, 619] on div at bounding box center [27, 619] width 3 height 3
click at [29, 543] on div at bounding box center [27, 540] width 9 height 9
click at [26, 443] on div at bounding box center [27, 443] width 9 height 9
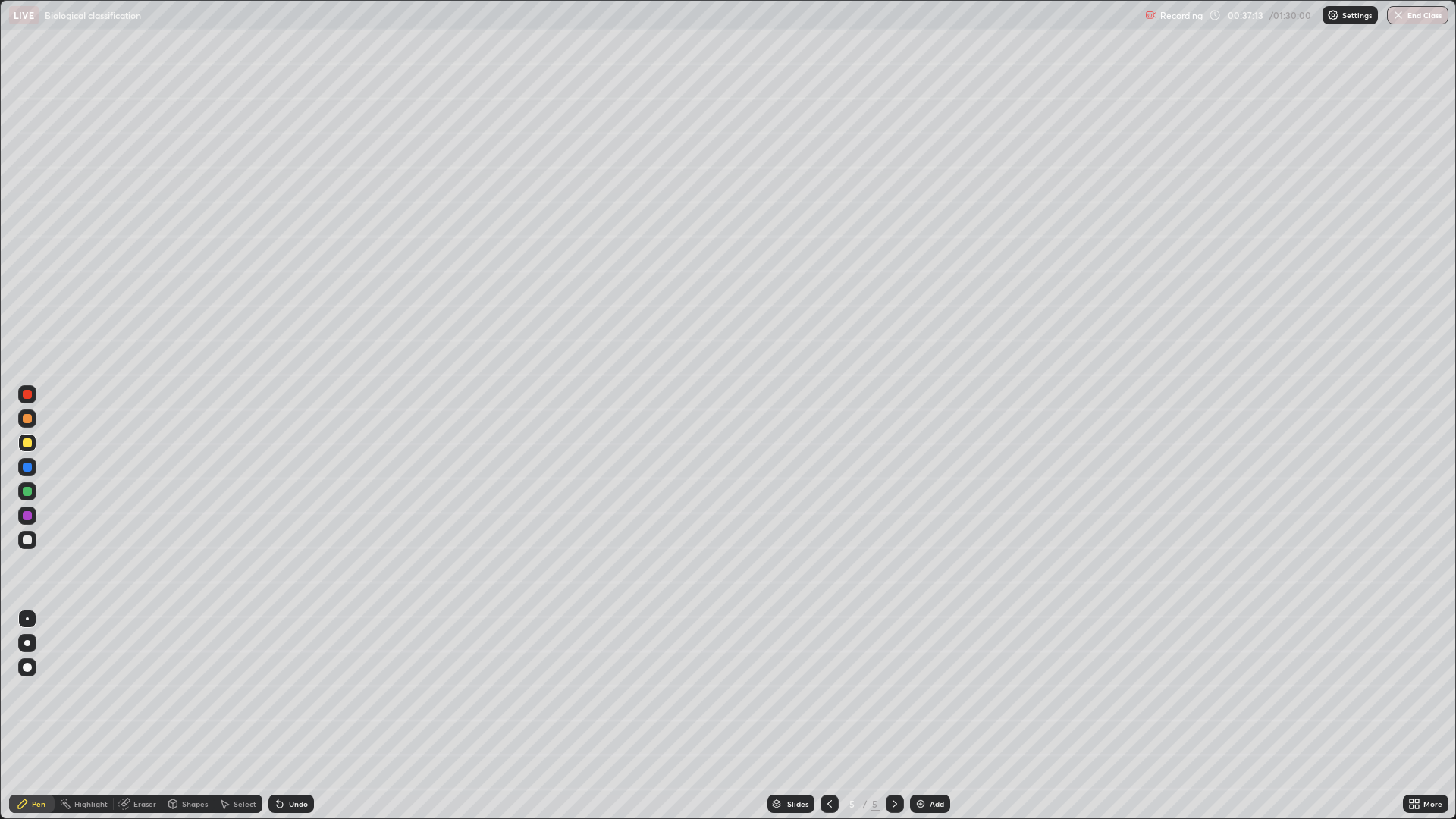
click at [26, 541] on div at bounding box center [27, 540] width 9 height 9
click at [28, 418] on div at bounding box center [27, 419] width 9 height 9
click at [298, 716] on div "Undo" at bounding box center [298, 804] width 19 height 7
click at [295, 716] on div "Undo" at bounding box center [298, 804] width 19 height 7
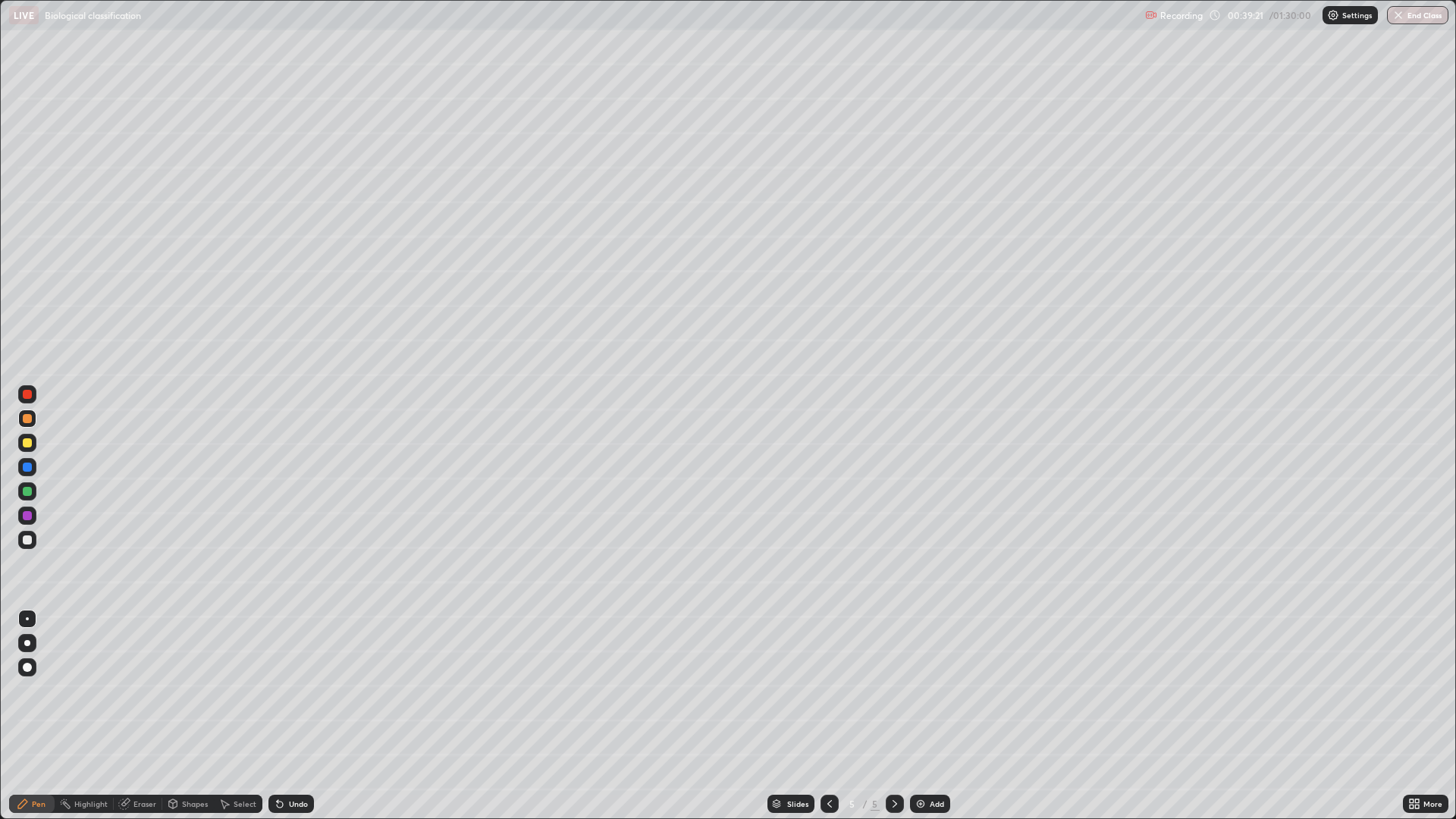
click at [295, 716] on div "Undo" at bounding box center [298, 804] width 19 height 7
click at [142, 716] on div "Eraser" at bounding box center [144, 804] width 23 height 7
click at [31, 716] on div "Pen" at bounding box center [32, 804] width 45 height 18
click at [32, 511] on div at bounding box center [27, 516] width 18 height 18
click at [27, 493] on div at bounding box center [27, 492] width 9 height 9
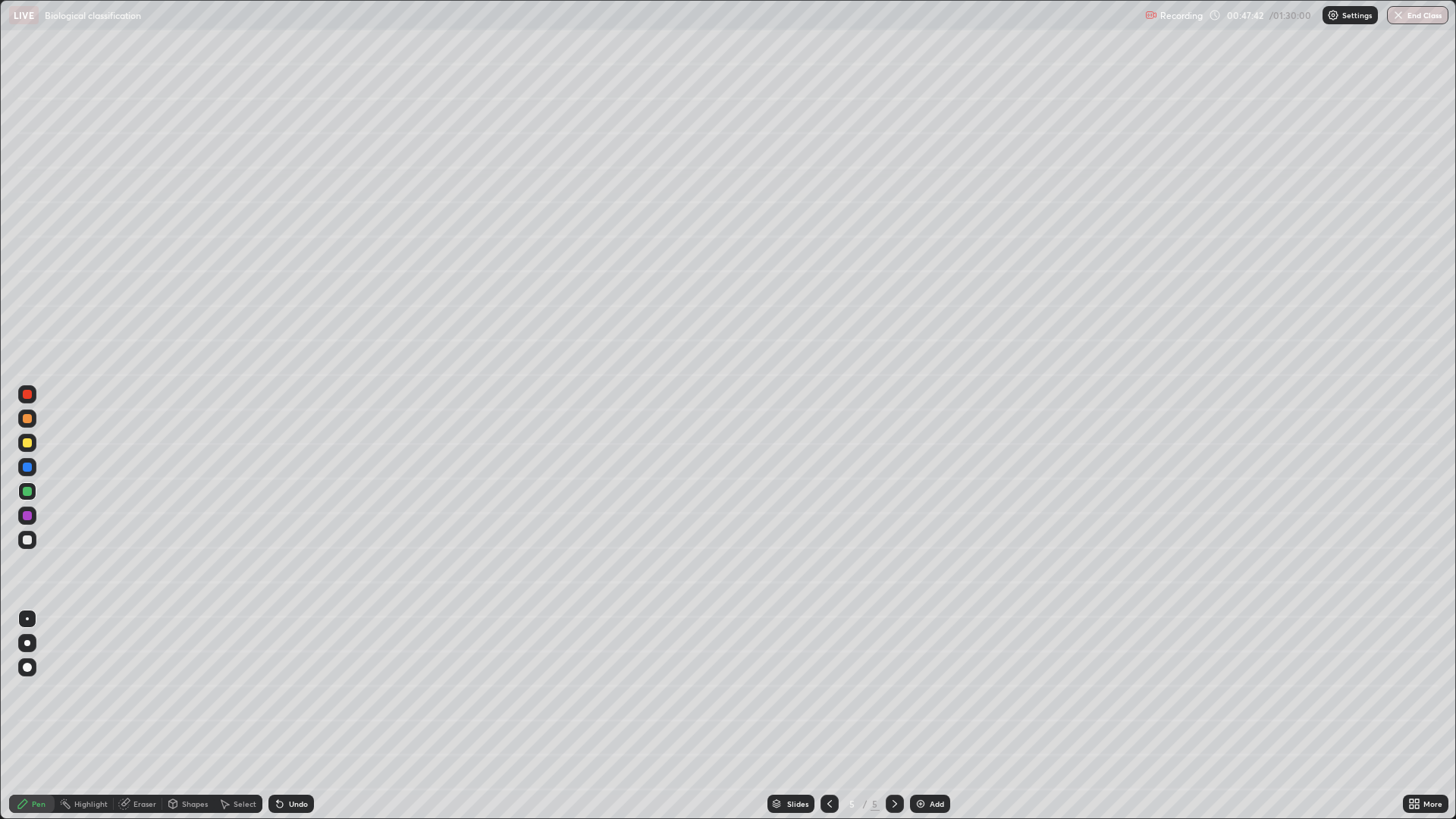
click at [926, 716] on div "Add" at bounding box center [929, 804] width 41 height 18
click at [26, 394] on div at bounding box center [27, 394] width 9 height 9
click at [30, 538] on div at bounding box center [27, 540] width 9 height 9
click at [30, 422] on div at bounding box center [27, 419] width 9 height 9
click at [25, 537] on div at bounding box center [27, 540] width 9 height 9
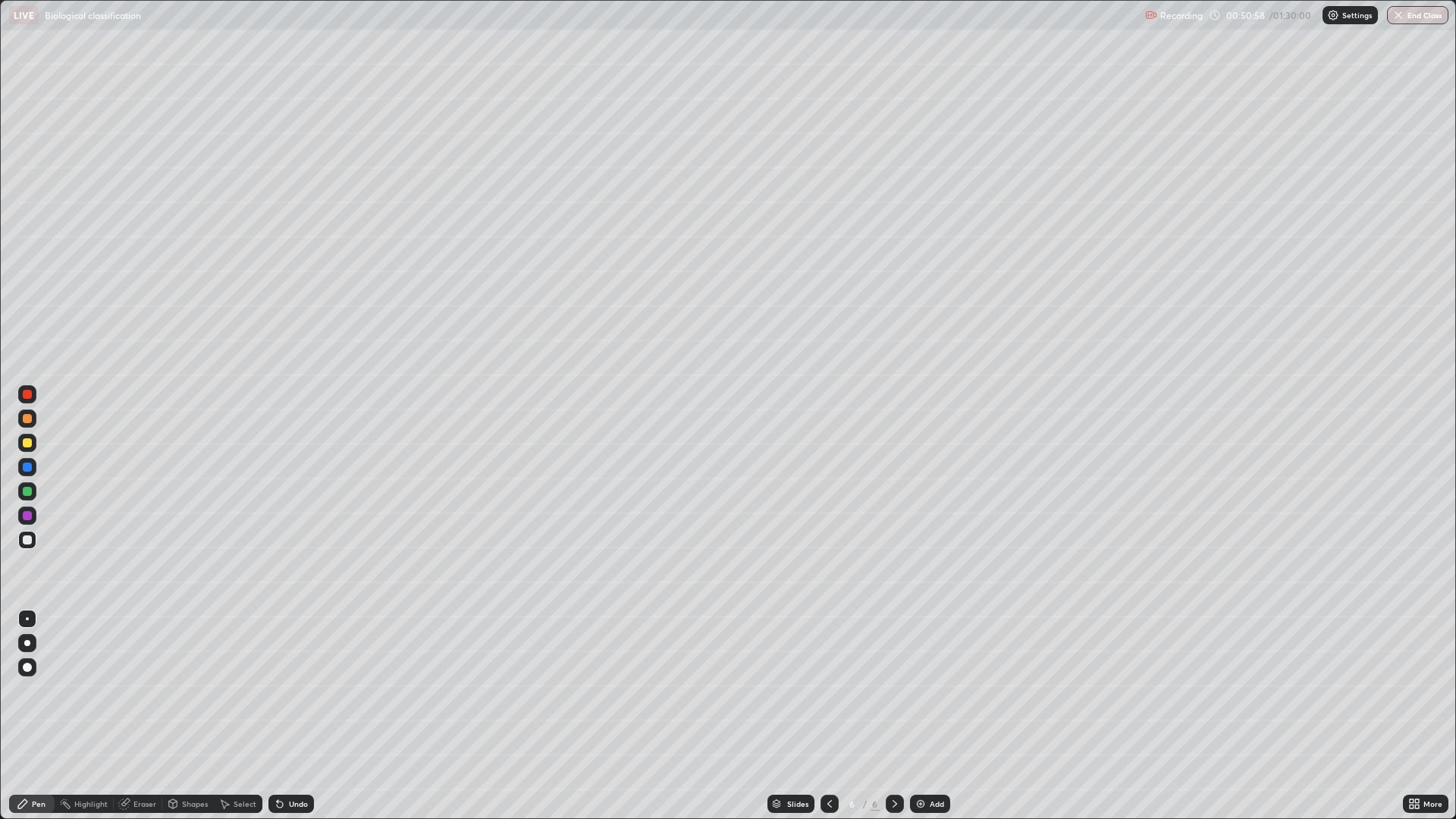
click at [27, 540] on div at bounding box center [27, 540] width 9 height 9
click at [28, 540] on div at bounding box center [27, 540] width 9 height 9
click at [281, 716] on icon at bounding box center [279, 804] width 12 height 12
click at [278, 716] on icon at bounding box center [279, 805] width 6 height 6
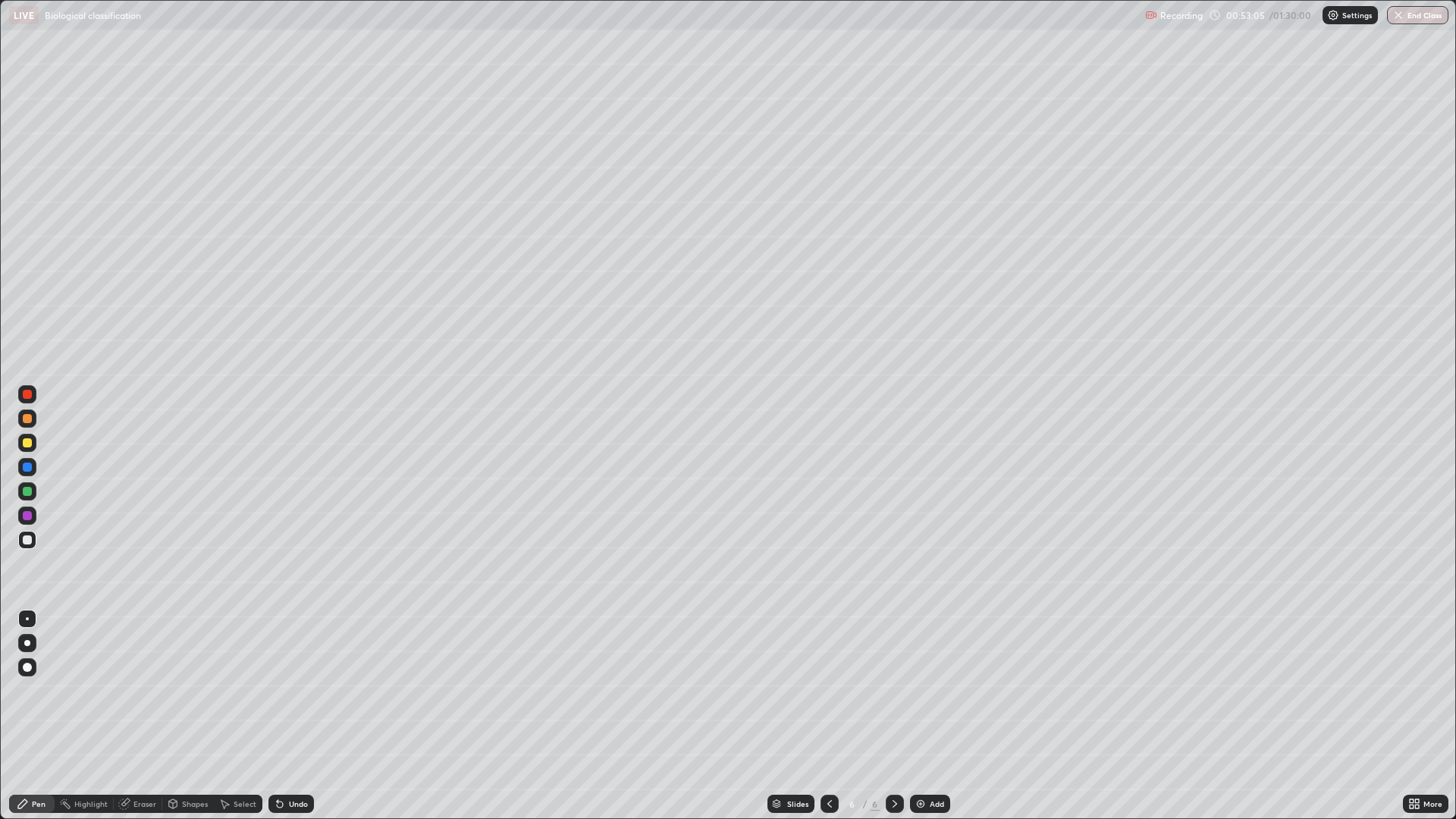
click at [278, 716] on icon at bounding box center [279, 805] width 6 height 6
click at [289, 716] on div "Undo" at bounding box center [298, 804] width 19 height 7
click at [288, 716] on div "Undo" at bounding box center [298, 804] width 19 height 7
click at [293, 716] on div "Undo" at bounding box center [298, 804] width 19 height 7
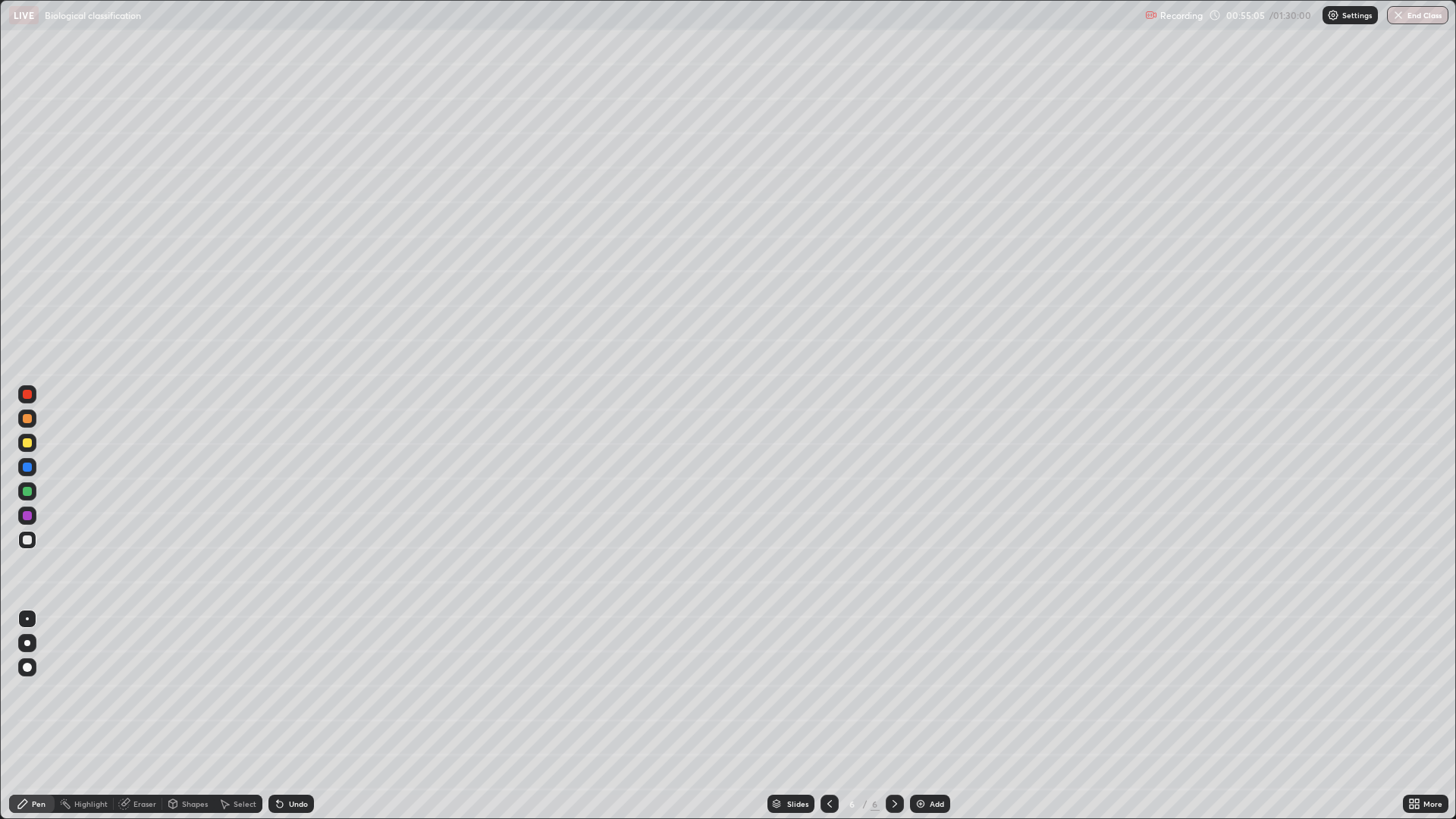
click at [286, 716] on div "Undo" at bounding box center [291, 804] width 45 height 18
click at [922, 716] on img at bounding box center [920, 804] width 12 height 12
click at [31, 419] on div at bounding box center [27, 419] width 9 height 9
click at [31, 539] on div at bounding box center [27, 540] width 9 height 9
click at [26, 513] on div at bounding box center [27, 516] width 9 height 9
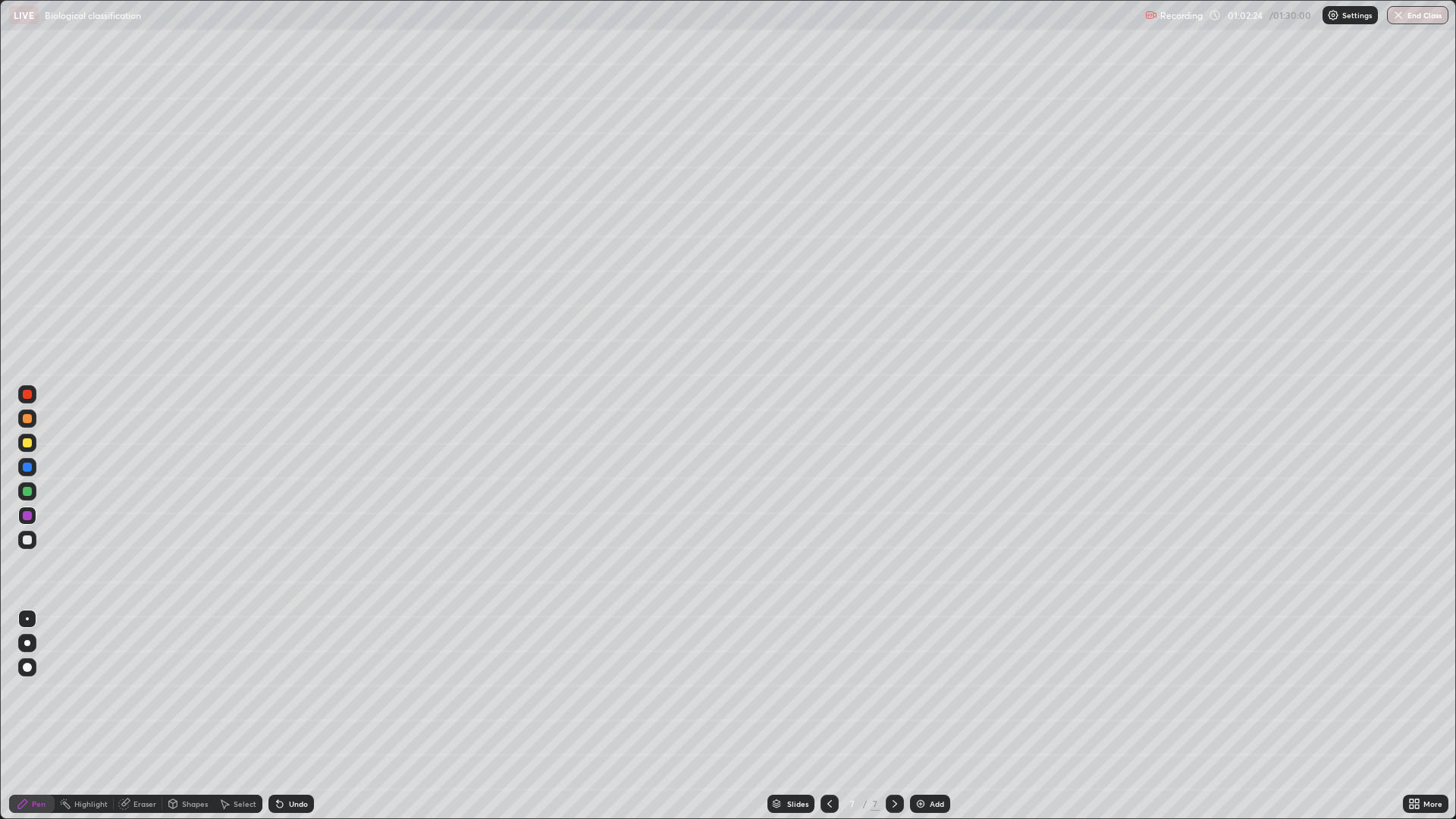
click at [30, 468] on div at bounding box center [27, 467] width 9 height 9
click at [27, 419] on div at bounding box center [27, 419] width 9 height 9
click at [27, 540] on div at bounding box center [27, 540] width 9 height 9
click at [289, 716] on div "Undo" at bounding box center [298, 804] width 19 height 7
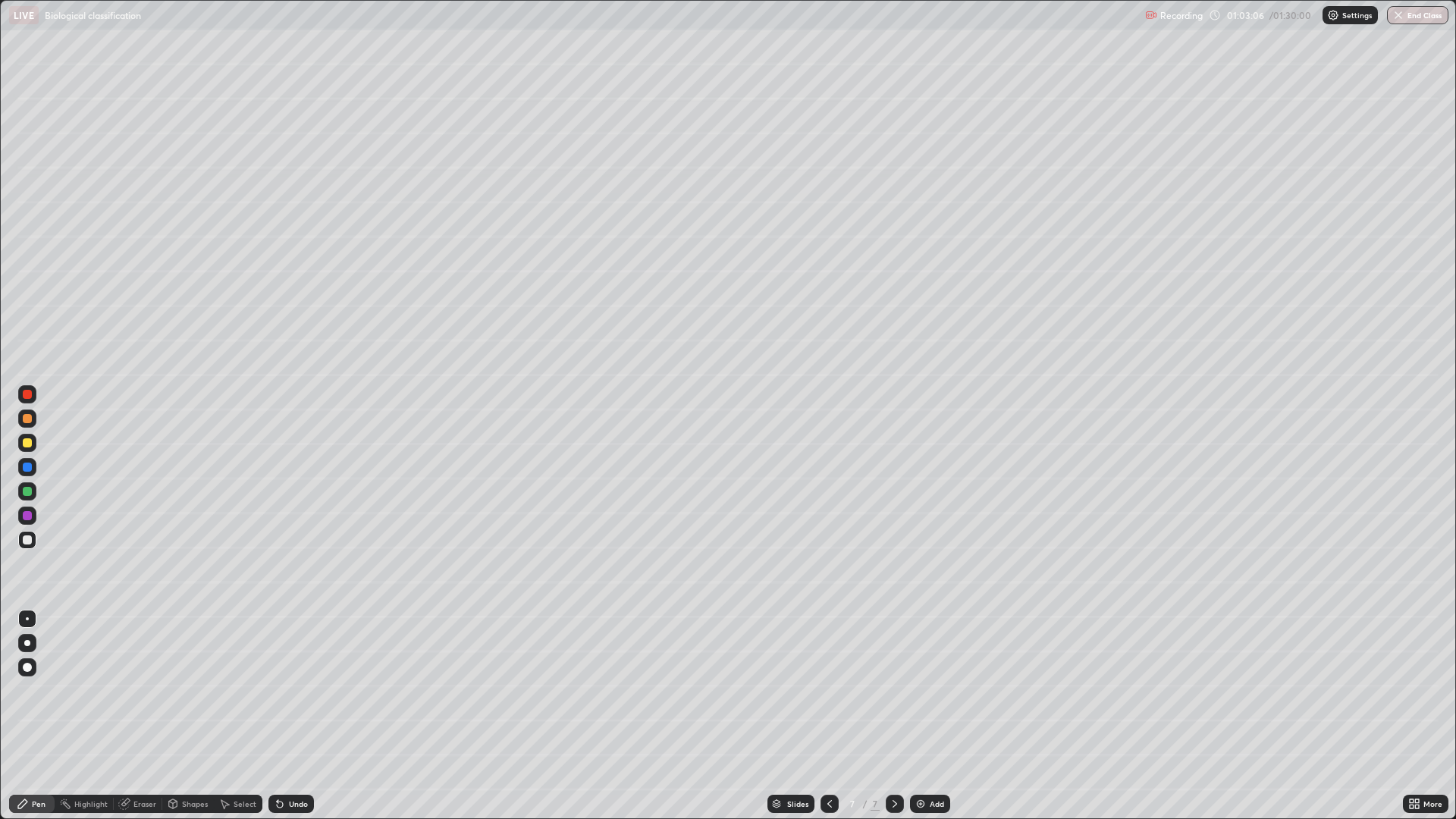
click at [288, 716] on div "Undo" at bounding box center [298, 804] width 19 height 7
click at [287, 716] on div "Undo" at bounding box center [291, 804] width 45 height 18
click at [27, 467] on div at bounding box center [27, 467] width 9 height 9
click at [25, 539] on div at bounding box center [27, 540] width 9 height 9
click at [27, 516] on div at bounding box center [27, 516] width 9 height 9
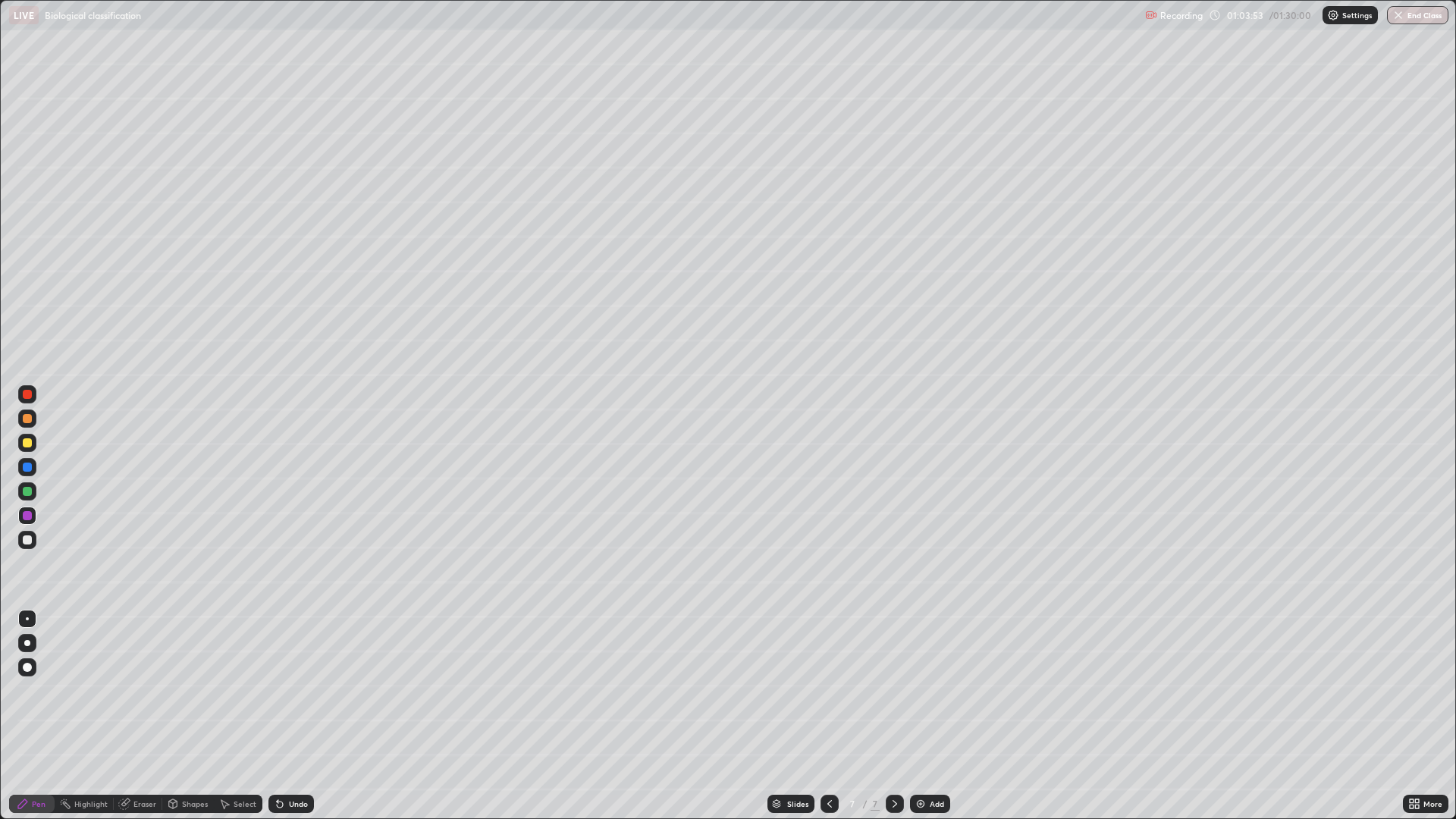
click at [32, 470] on div at bounding box center [27, 467] width 18 height 18
click at [27, 540] on div at bounding box center [27, 540] width 9 height 9
click at [27, 515] on div at bounding box center [27, 516] width 9 height 9
click at [27, 443] on div at bounding box center [27, 443] width 9 height 9
click at [31, 471] on div at bounding box center [27, 467] width 18 height 18
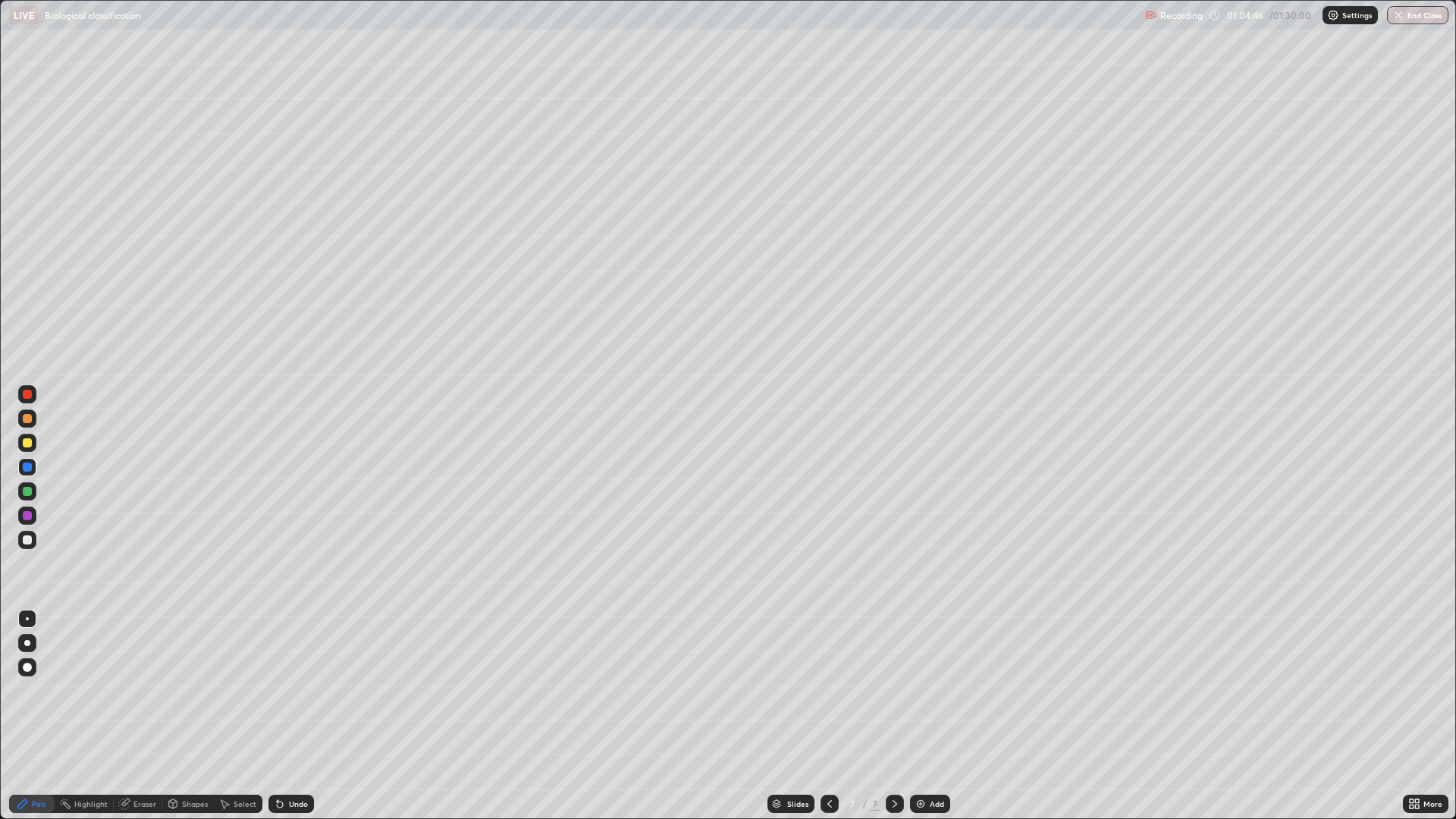
click at [27, 419] on div at bounding box center [27, 419] width 9 height 9
click at [28, 541] on div at bounding box center [27, 540] width 9 height 9
click at [918, 716] on img at bounding box center [920, 804] width 12 height 12
click at [1397, 16] on img "button" at bounding box center [1397, 14] width 12 height 12
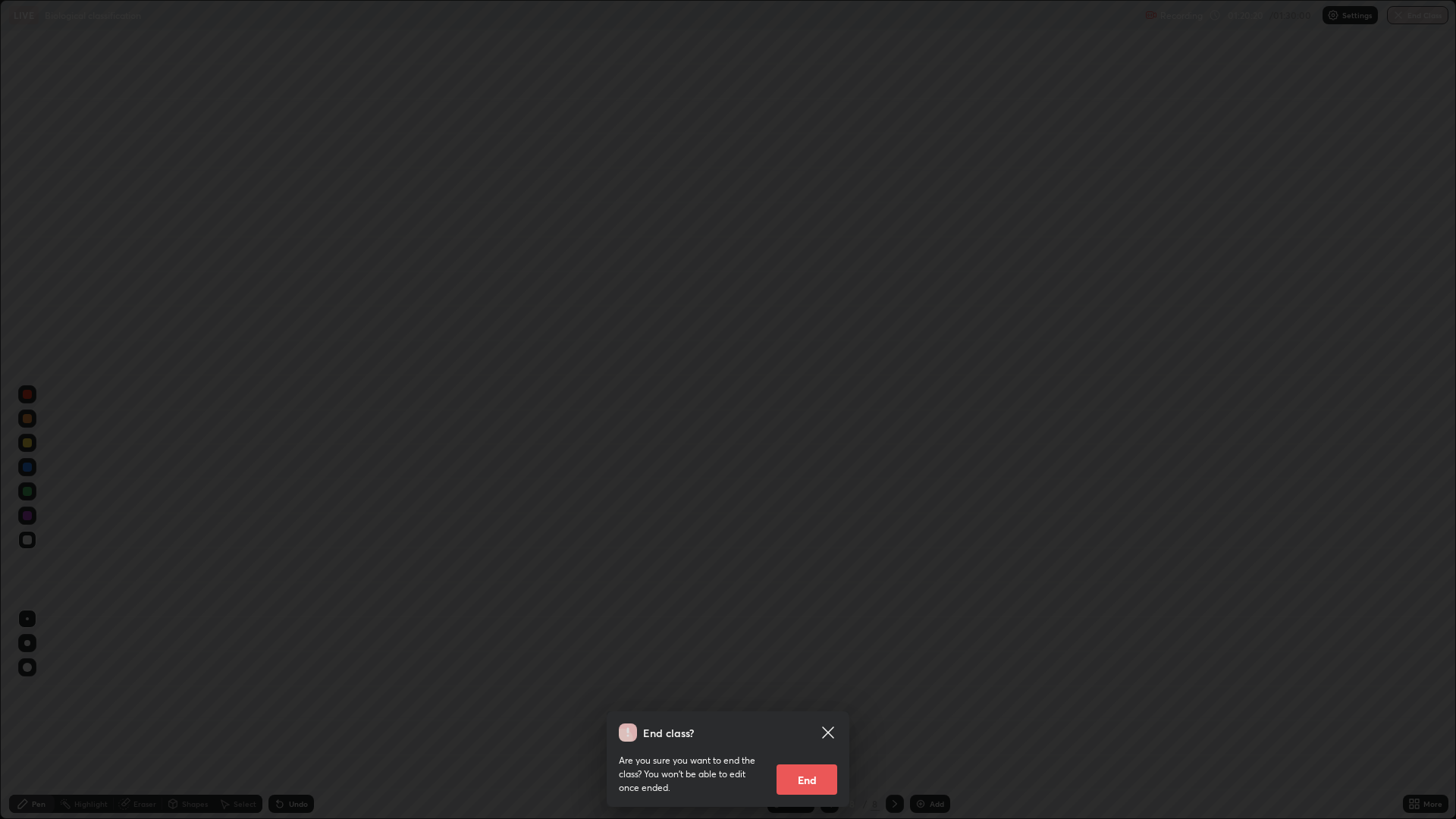
click at [819, 716] on button "End" at bounding box center [806, 780] width 60 height 31
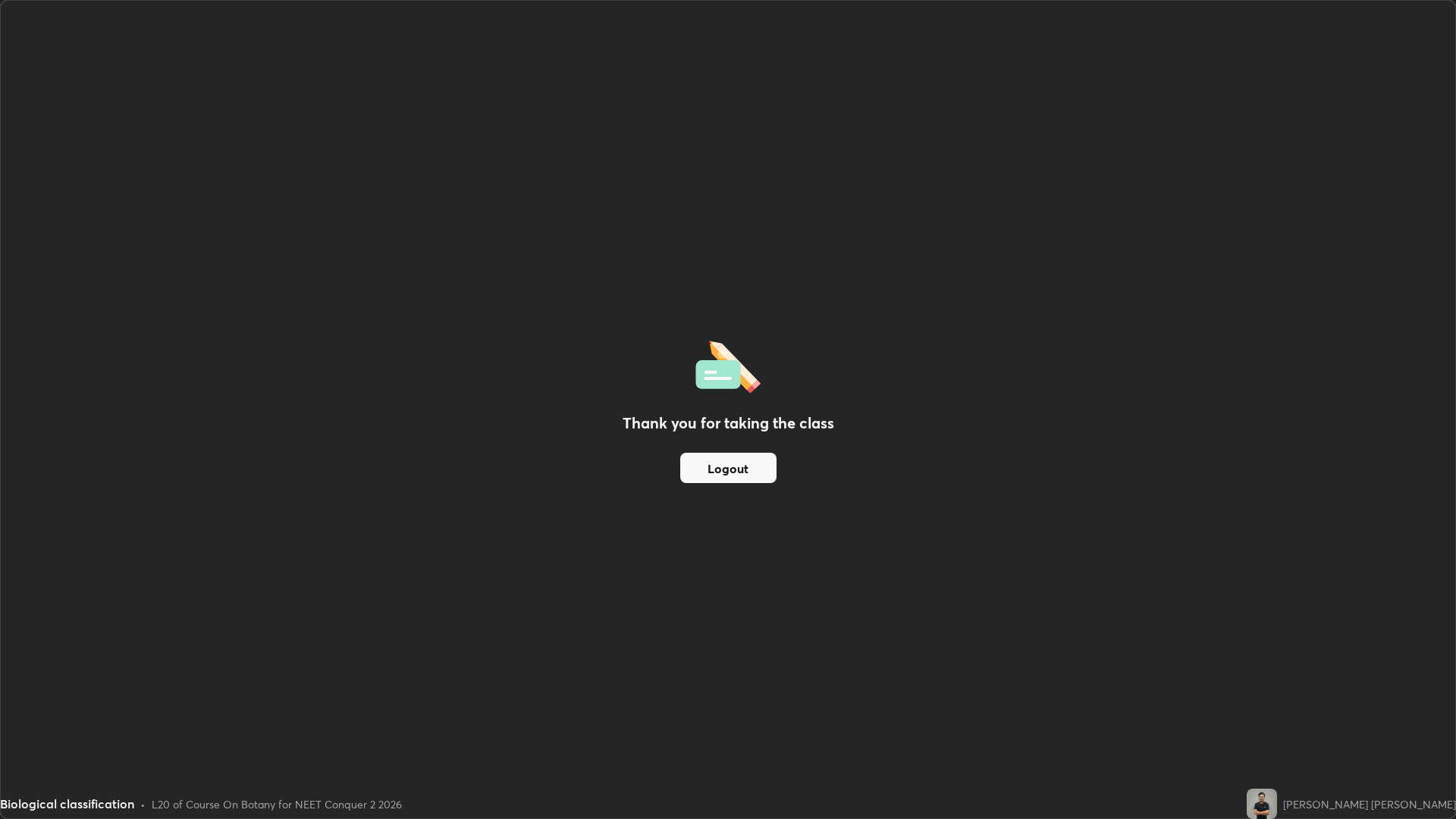
click at [720, 470] on button "Logout" at bounding box center [728, 468] width 96 height 31
